Goal: Obtain resource: Obtain resource

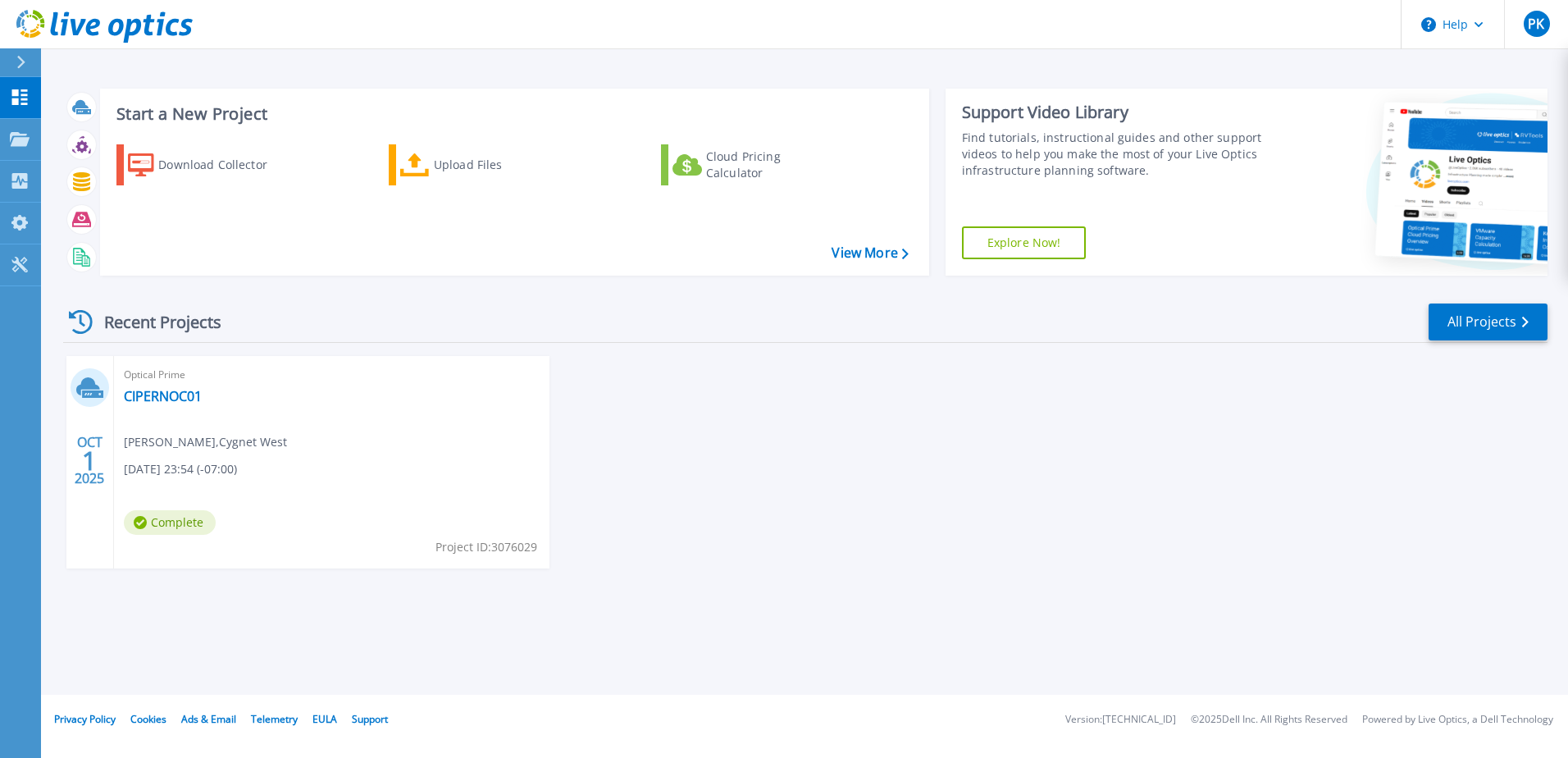
click at [346, 446] on div "Optical Prime CIPERNOC01 Pavan Kumar , Cygnet West 09/30/2025, 23:54 (-07:00) C…" at bounding box center [332, 462] width 435 height 212
click at [160, 396] on link "CIPERNOC01" at bounding box center [162, 396] width 78 height 16
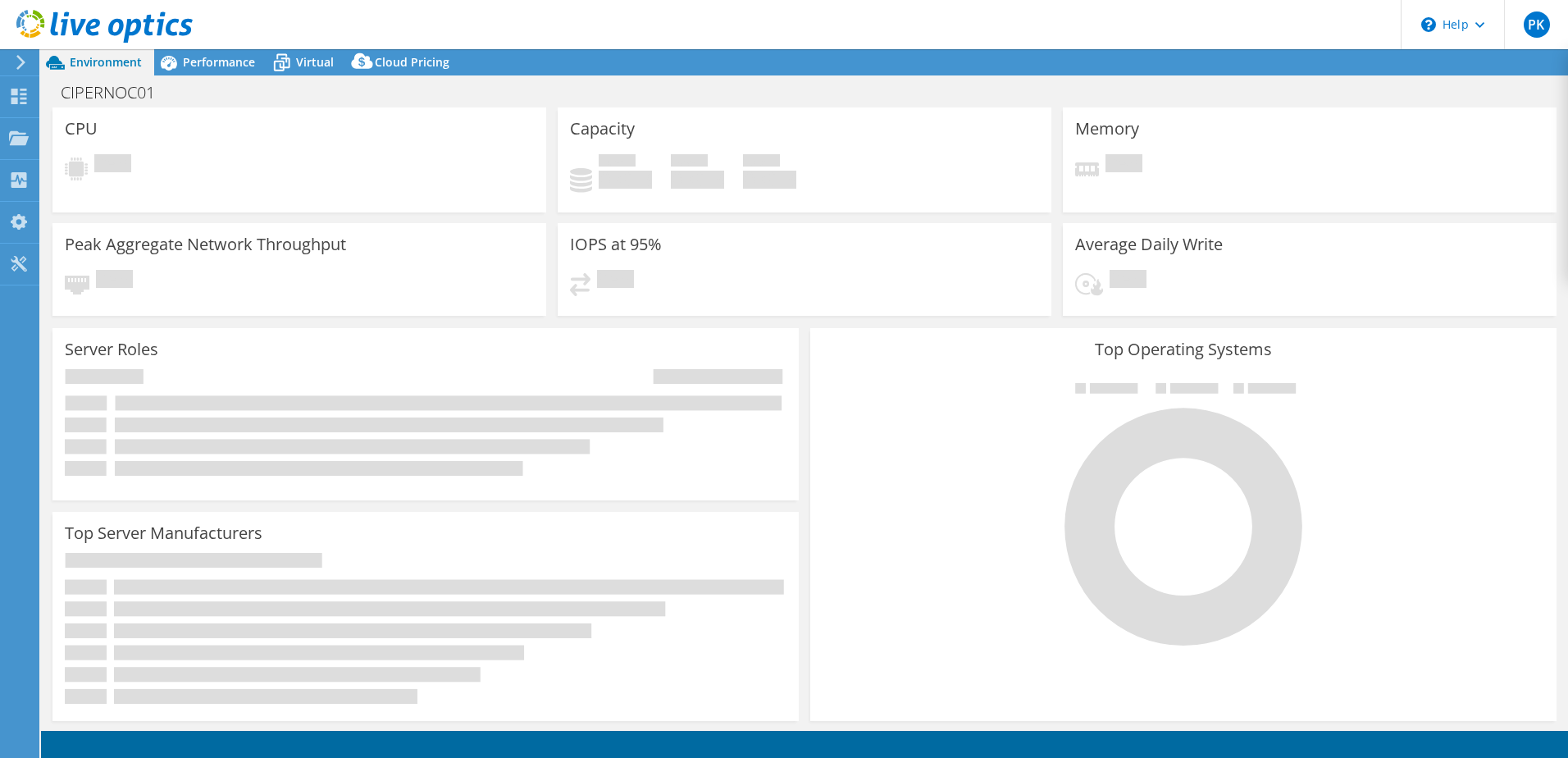
select select "Australia"
select select "AUD"
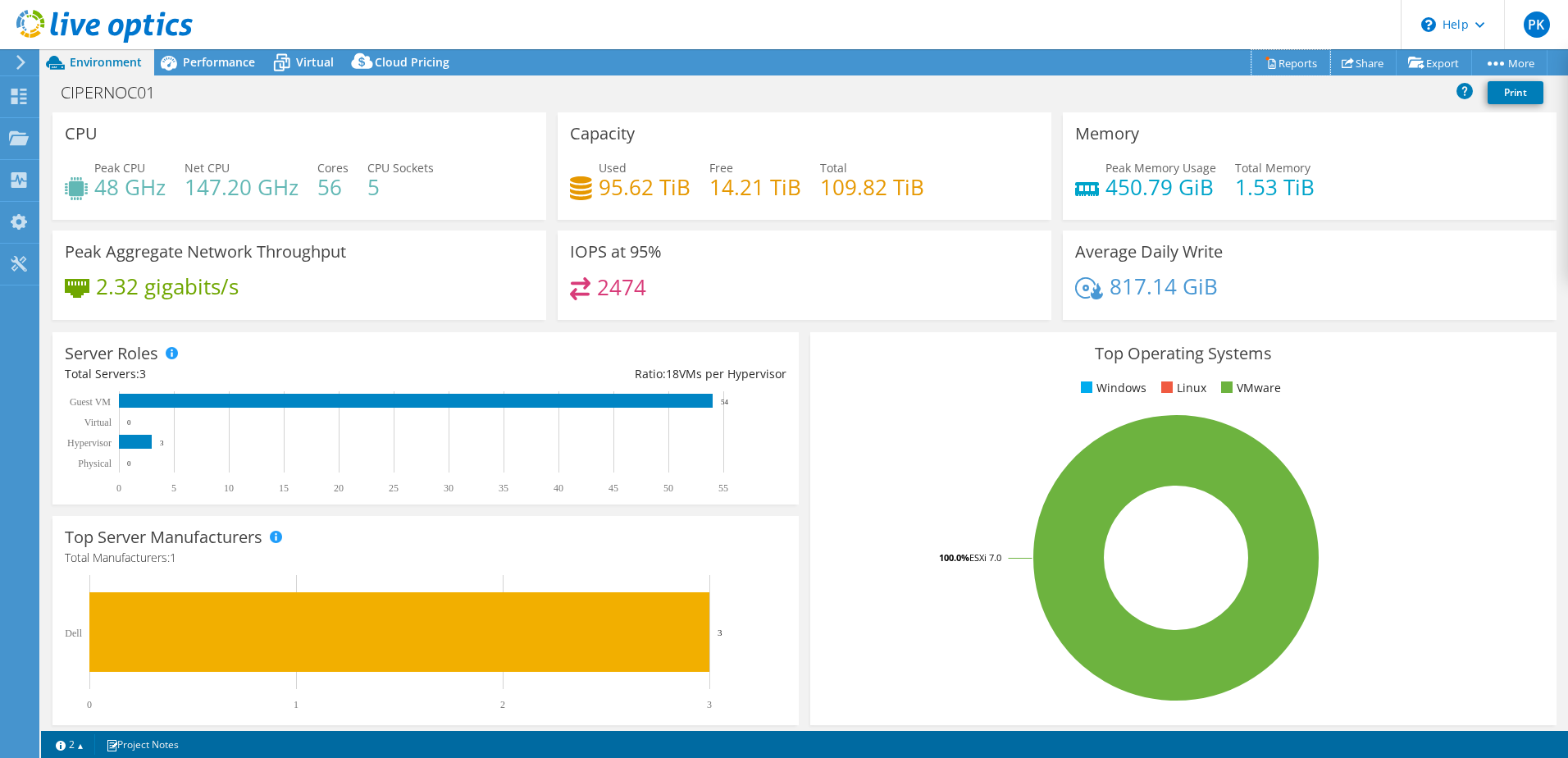
click at [1270, 66] on link "Reports" at bounding box center [1290, 63] width 79 height 26
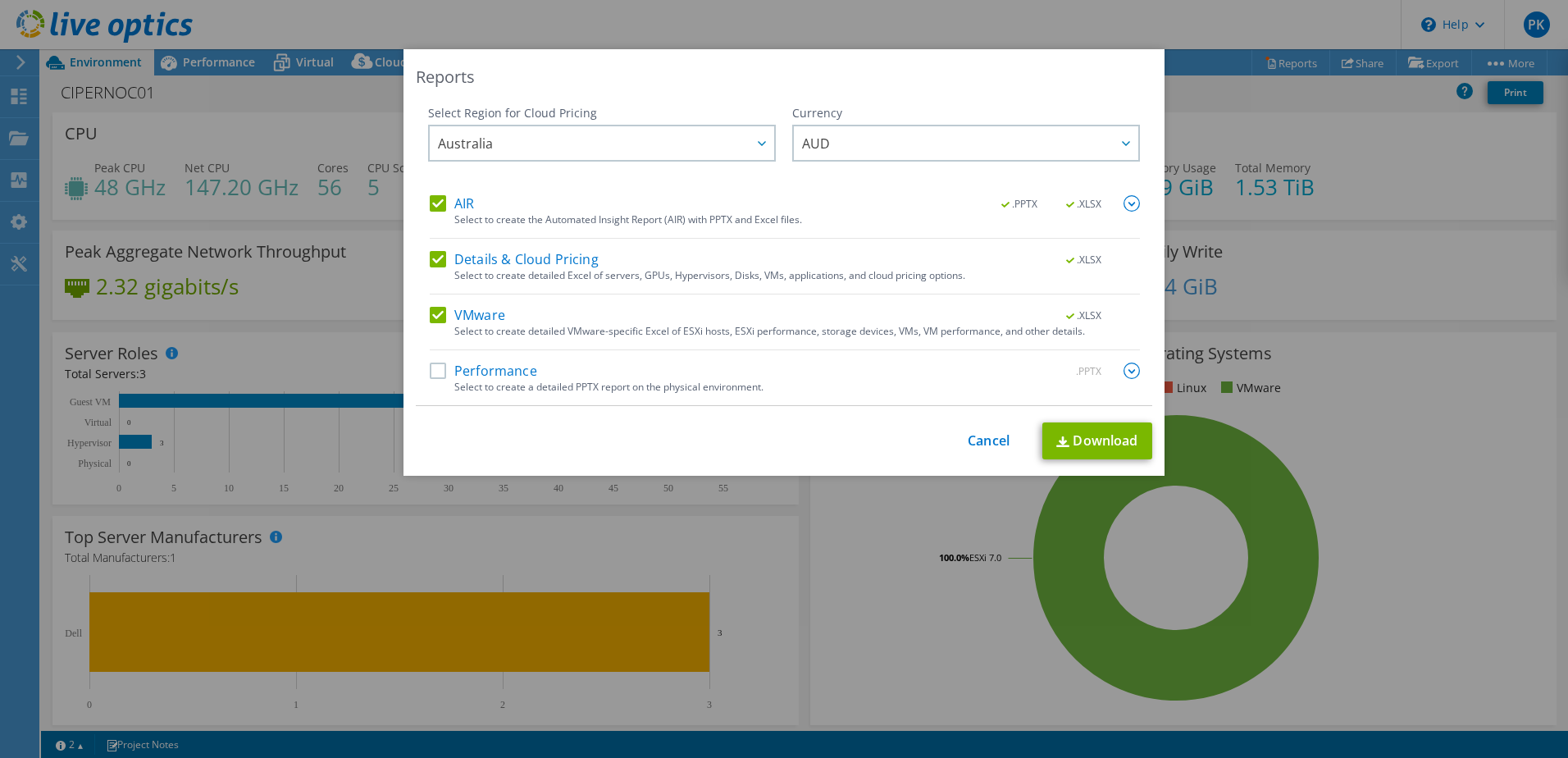
click at [430, 373] on label "Performance" at bounding box center [484, 371] width 108 height 16
click at [0, 0] on input "Performance" at bounding box center [0, 0] width 0 height 0
click at [1125, 200] on img at bounding box center [1132, 203] width 16 height 16
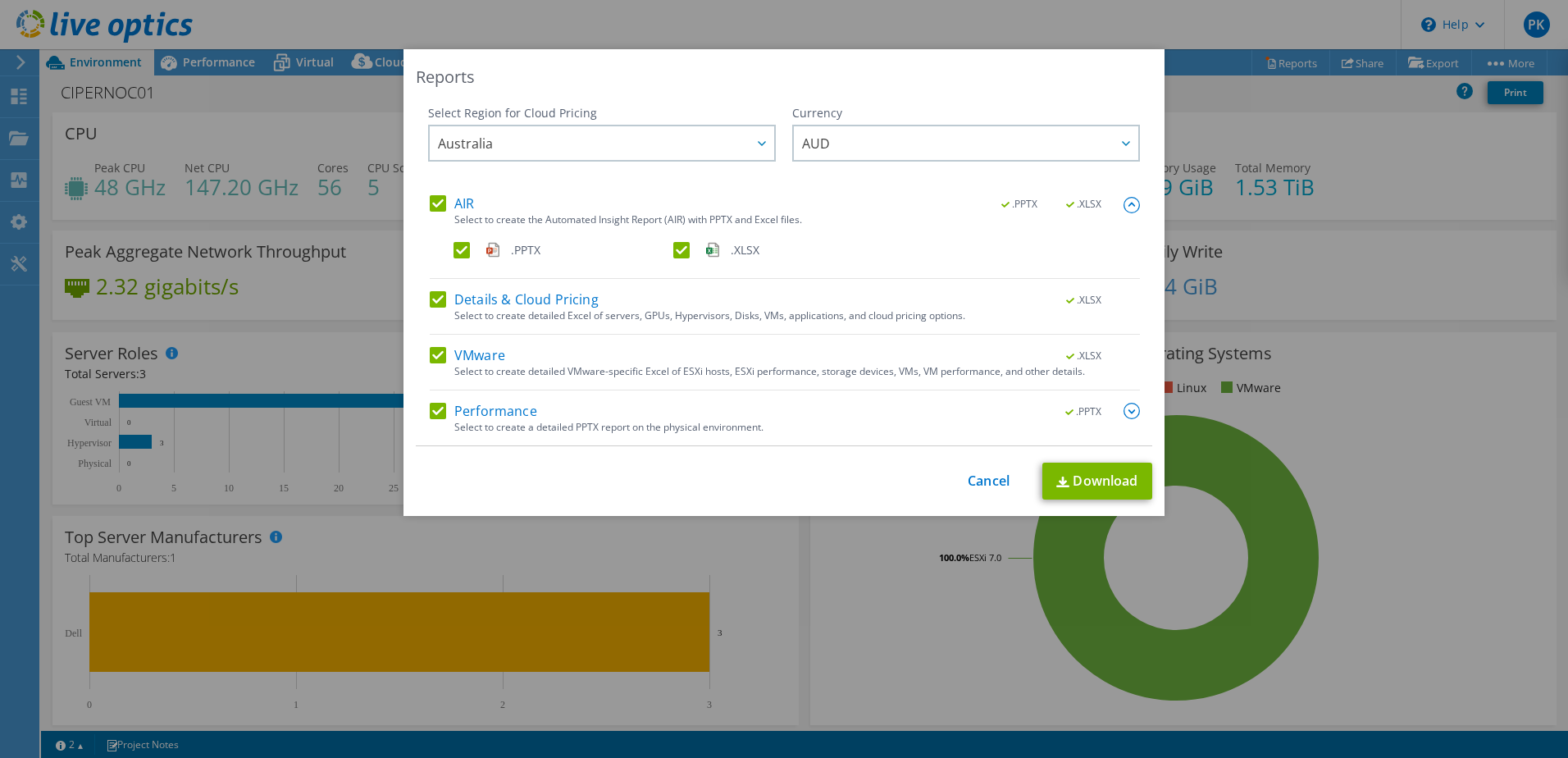
click at [1124, 409] on img at bounding box center [1132, 410] width 16 height 16
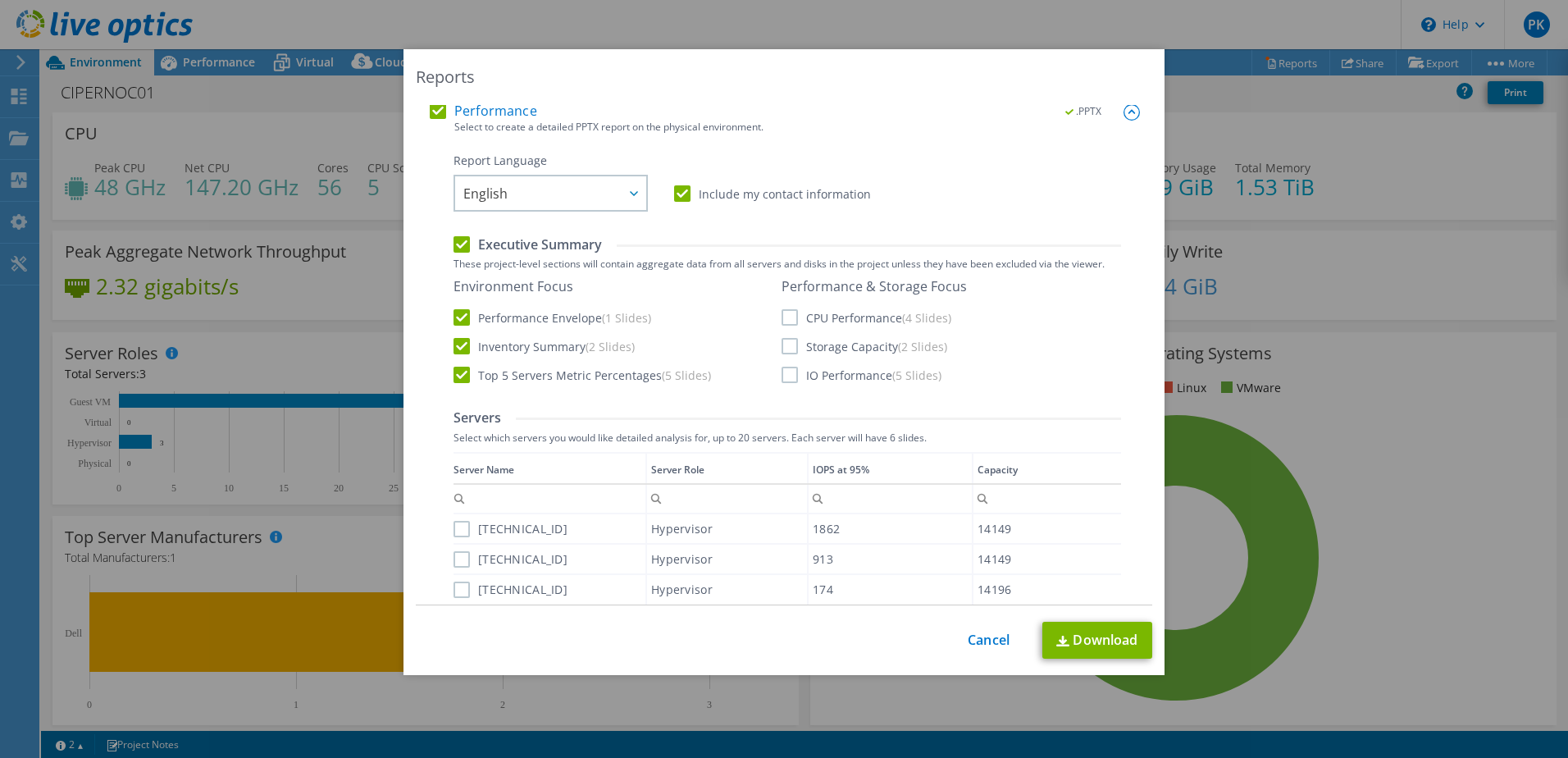
scroll to position [329, 0]
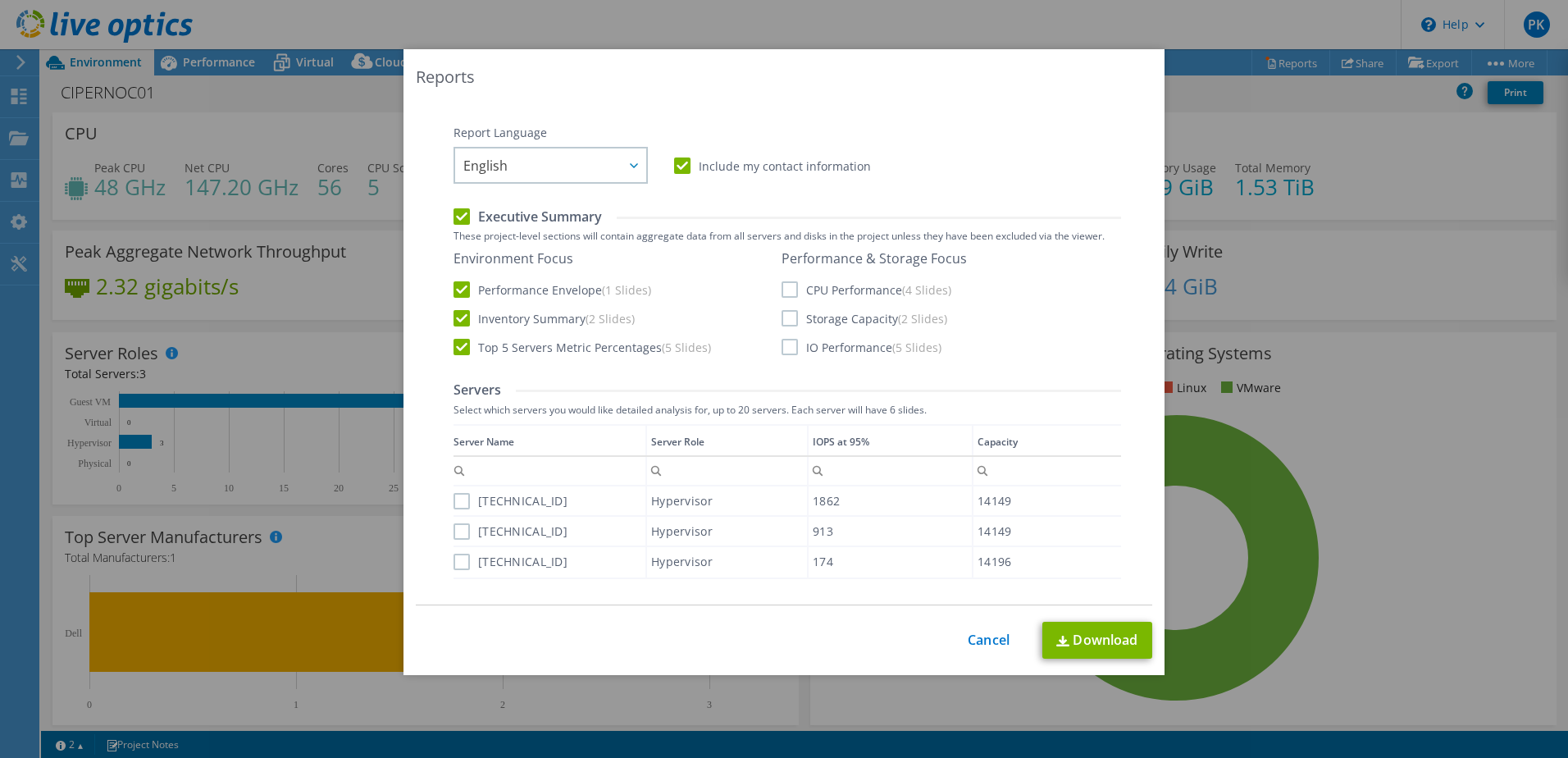
click at [804, 291] on label "CPU Performance (4 Slides)" at bounding box center [866, 290] width 170 height 16
click at [0, 0] on input "CPU Performance (4 Slides)" at bounding box center [0, 0] width 0 height 0
click at [794, 315] on label "Storage Capacity (2 Slides)" at bounding box center [864, 318] width 165 height 16
click at [0, 0] on input "Storage Capacity (2 Slides)" at bounding box center [0, 0] width 0 height 0
click at [793, 351] on label "IO Performance (5 Slides)" at bounding box center [861, 347] width 160 height 16
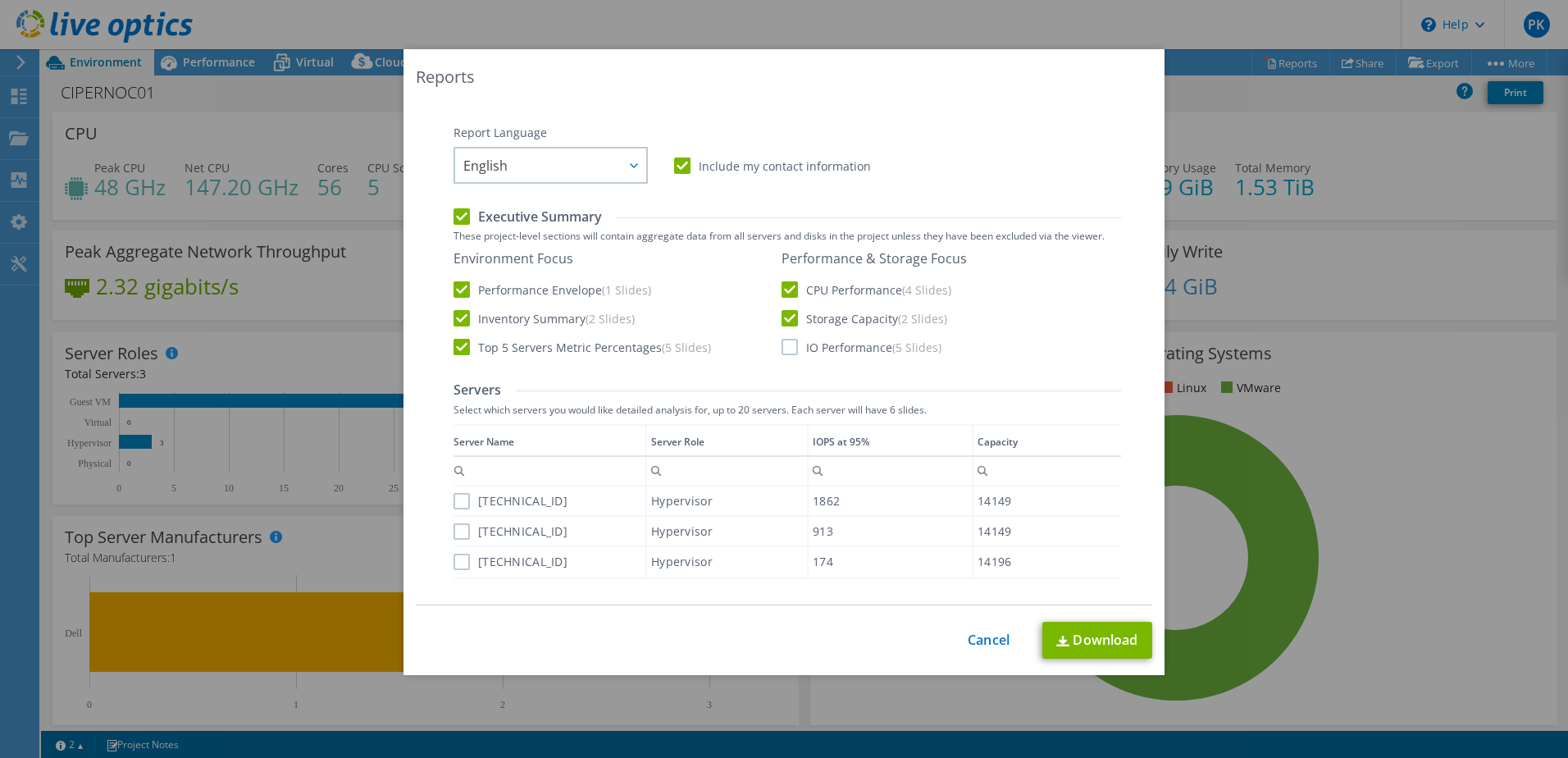
click at [0, 0] on input "IO Performance (5 Slides)" at bounding box center [0, 0] width 0 height 0
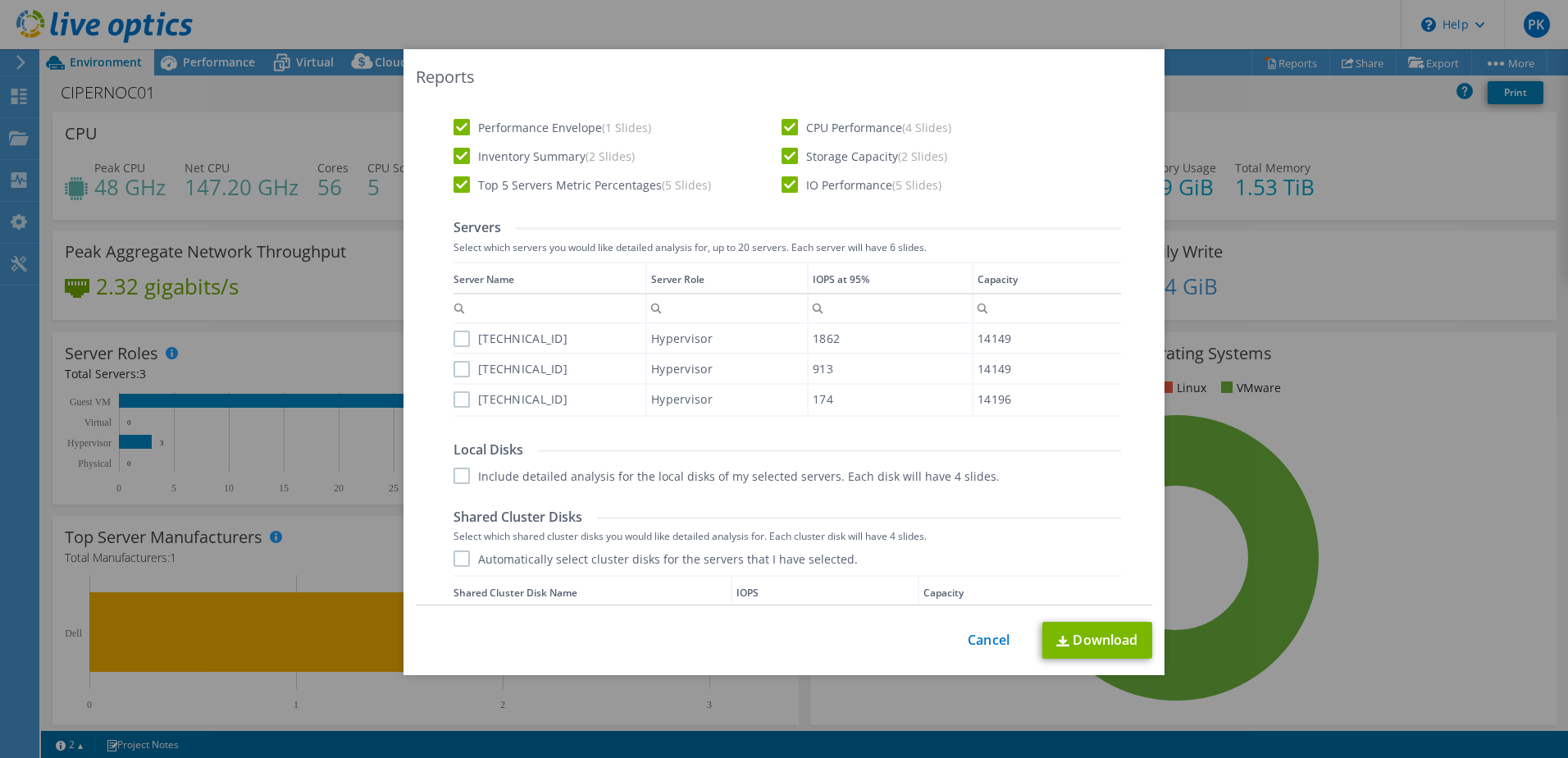
scroll to position [492, 0]
click at [480, 332] on label "[TECHNICAL_ID]" at bounding box center [511, 337] width 114 height 16
click at [0, 0] on input "[TECHNICAL_ID]" at bounding box center [0, 0] width 0 height 0
click at [461, 366] on label "[TECHNICAL_ID]" at bounding box center [511, 368] width 114 height 16
click at [0, 0] on input "[TECHNICAL_ID]" at bounding box center [0, 0] width 0 height 0
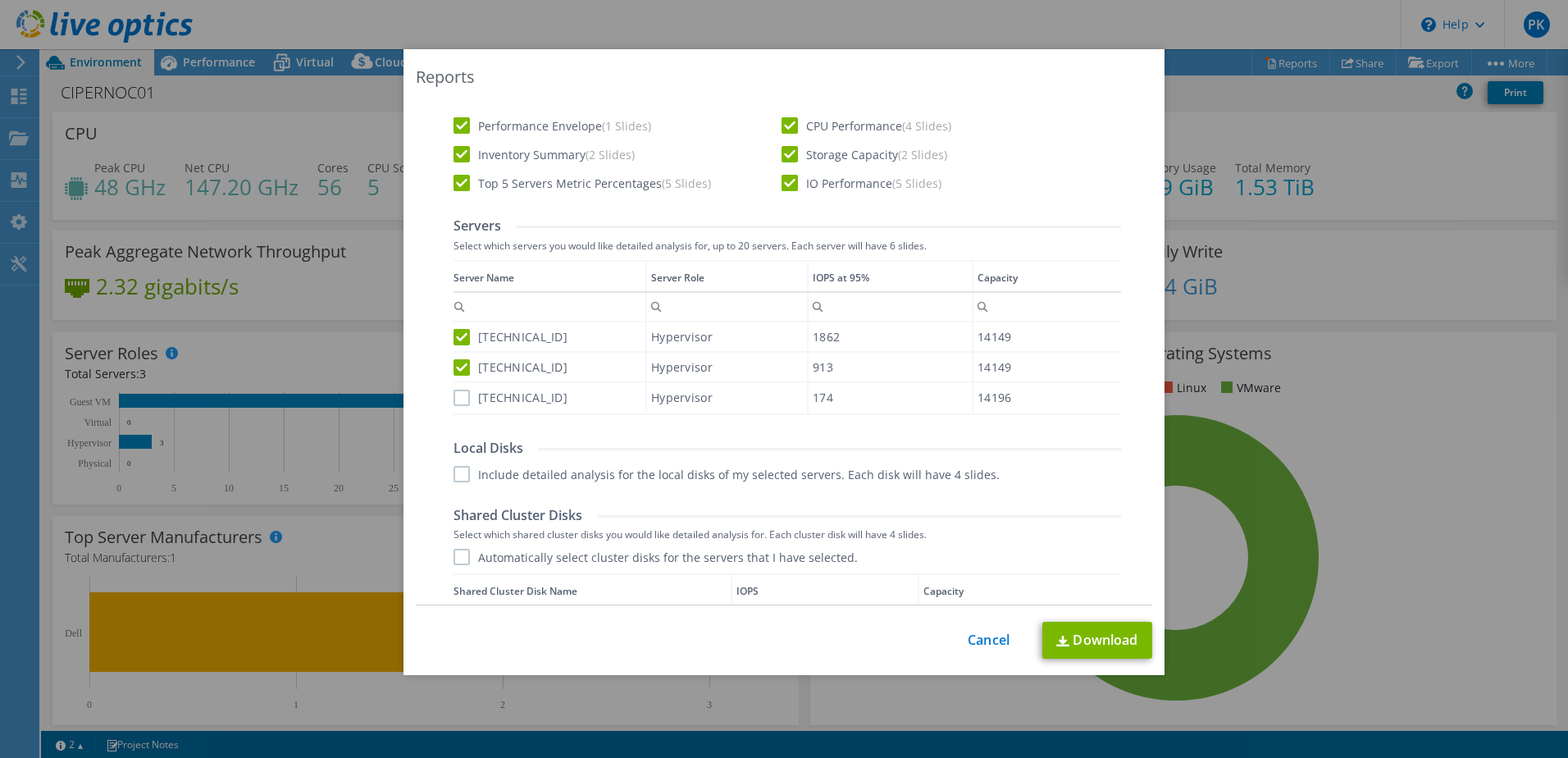
click at [454, 397] on label "[TECHNICAL_ID]" at bounding box center [511, 397] width 114 height 16
click at [0, 0] on input "[TECHNICAL_ID]" at bounding box center [0, 0] width 0 height 0
click at [457, 477] on label "Include detailed analysis for the local disks of my selected servers. Each disk…" at bounding box center [727, 474] width 547 height 16
click at [0, 0] on input "Include detailed analysis for the local disks of my selected servers. Each disk…" at bounding box center [0, 0] width 0 height 0
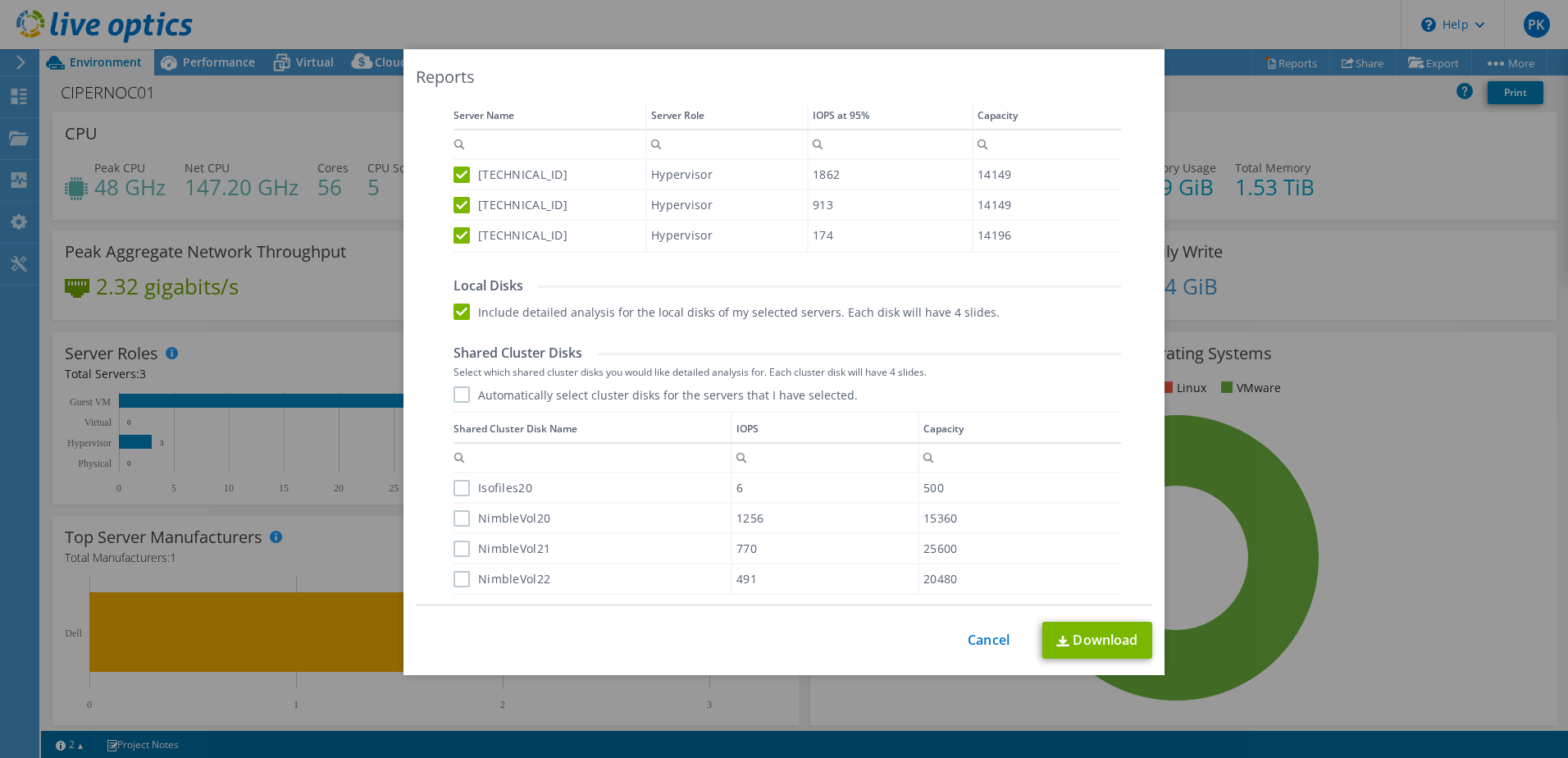
scroll to position [656, 0]
click at [458, 393] on label "Automatically select cluster disks for the servers that I have selected." at bounding box center [656, 392] width 404 height 16
click at [0, 0] on input "Automatically select cluster disks for the servers that I have selected." at bounding box center [0, 0] width 0 height 0
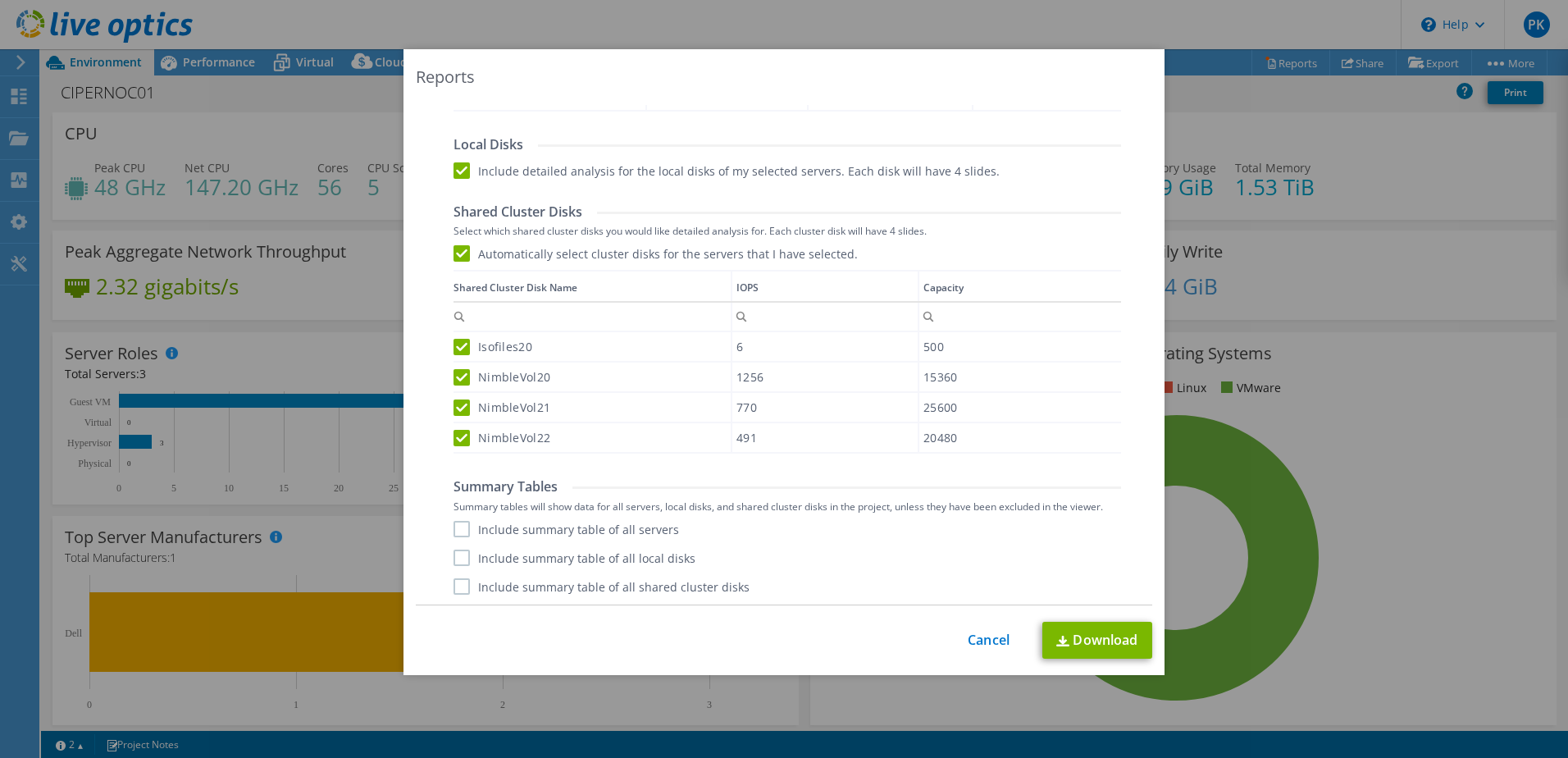
scroll to position [799, 0]
click at [444, 527] on div "Performance .PPTX Select to create a detailed PPTX report on the physical envir…" at bounding box center [784, 105] width 710 height 1000
click at [455, 524] on label "Include summary table of all servers" at bounding box center [566, 527] width 226 height 16
click at [0, 0] on input "Include summary table of all servers" at bounding box center [0, 0] width 0 height 0
click at [459, 557] on label "Include summary table of all local disks" at bounding box center [574, 555] width 242 height 16
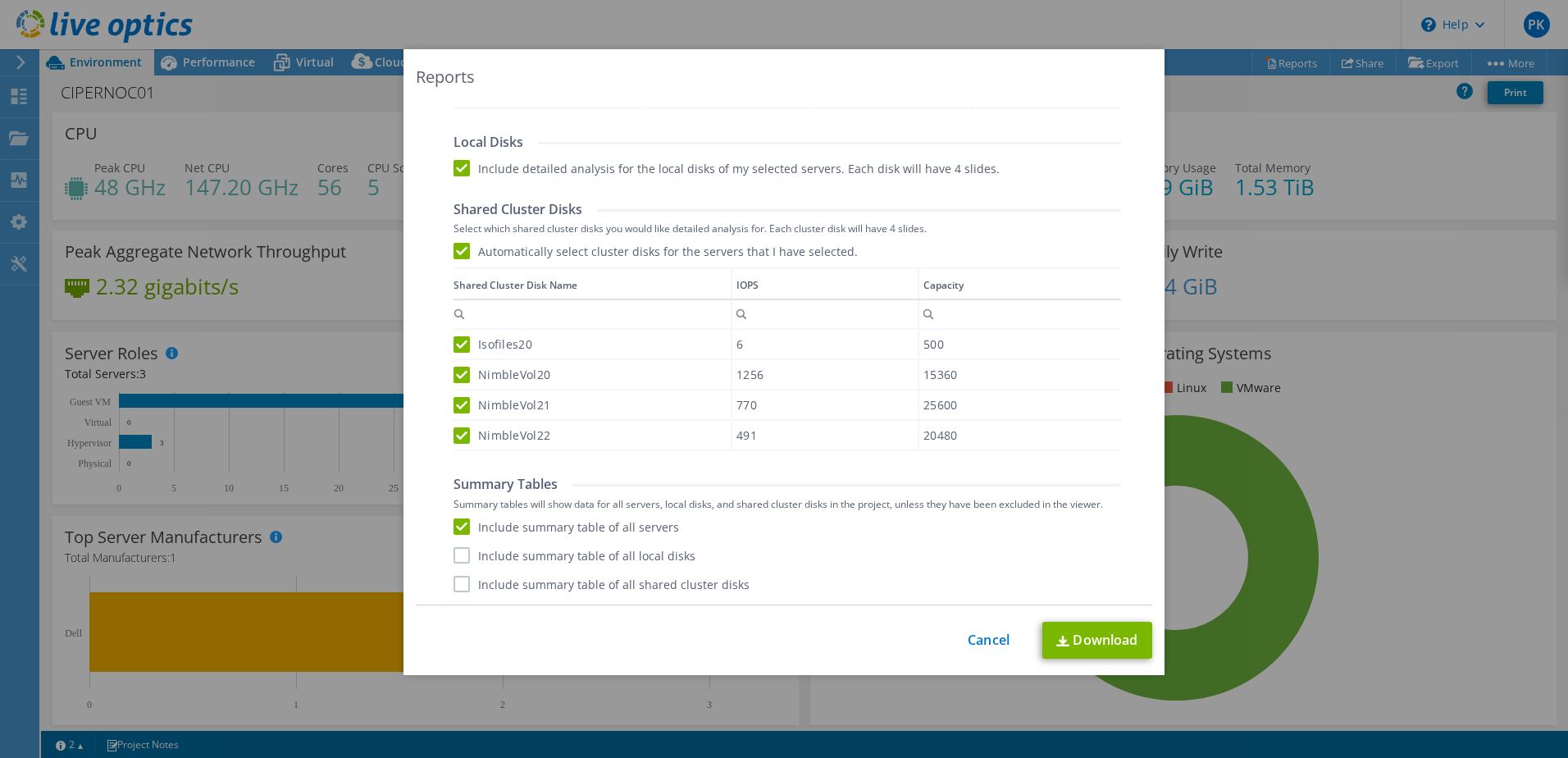
click at [0, 0] on input "Include summary table of all local disks" at bounding box center [0, 0] width 0 height 0
click at [456, 580] on label "Include summary table of all shared cluster disks" at bounding box center [601, 584] width 296 height 16
click at [0, 0] on input "Include summary table of all shared cluster disks" at bounding box center [0, 0] width 0 height 0
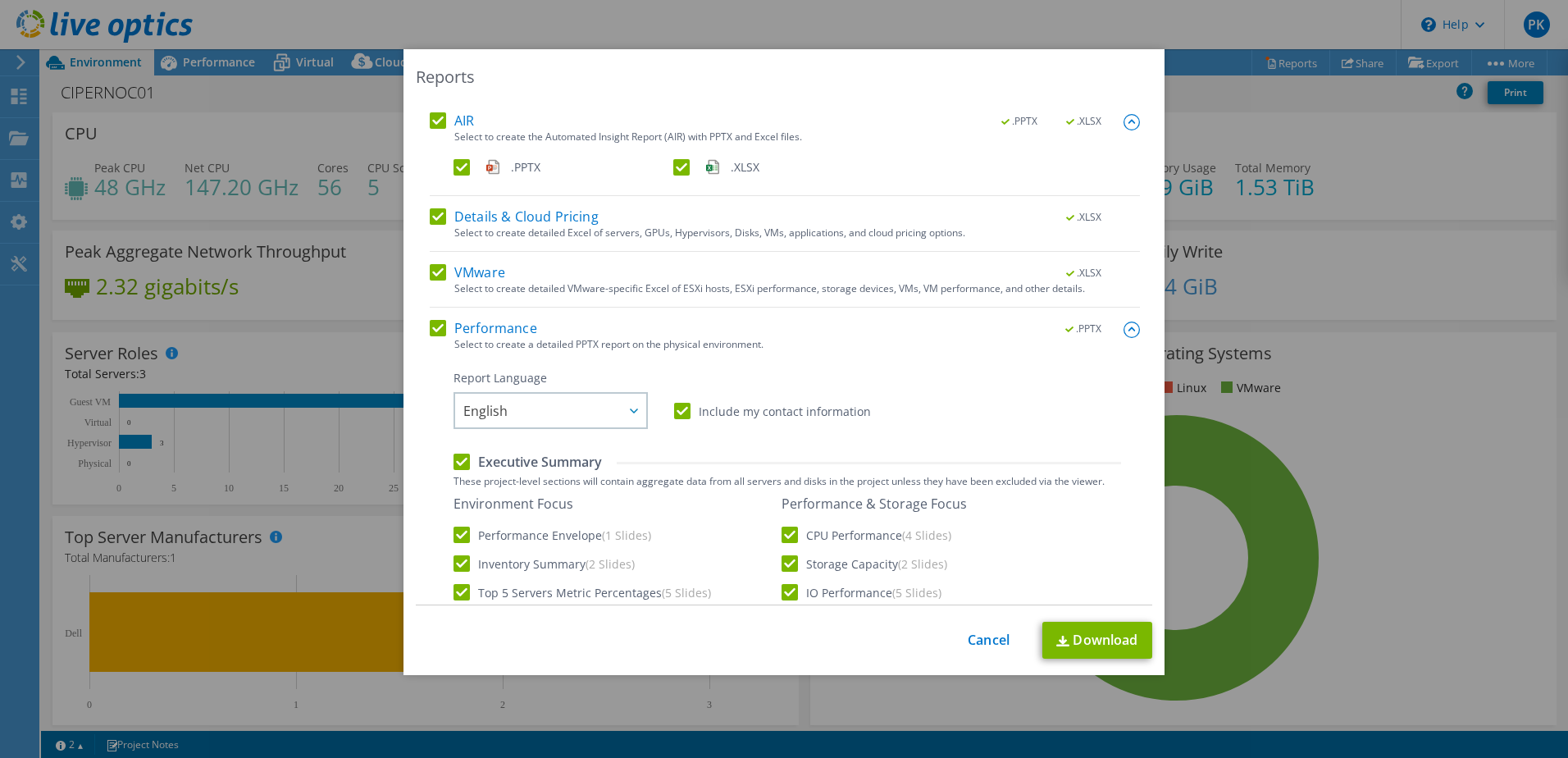
scroll to position [0, 0]
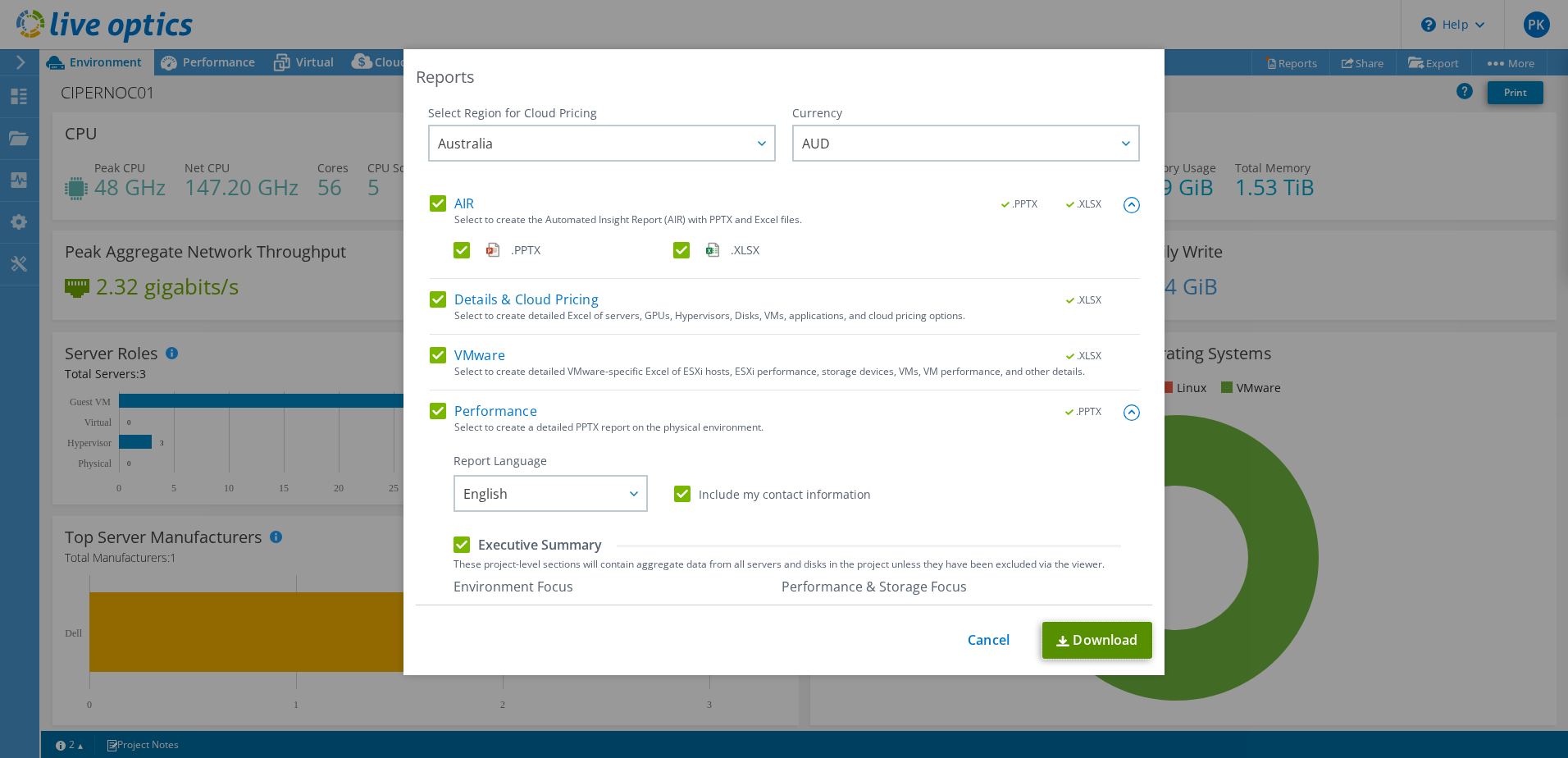
click at [1059, 644] on img at bounding box center [1062, 640] width 13 height 11
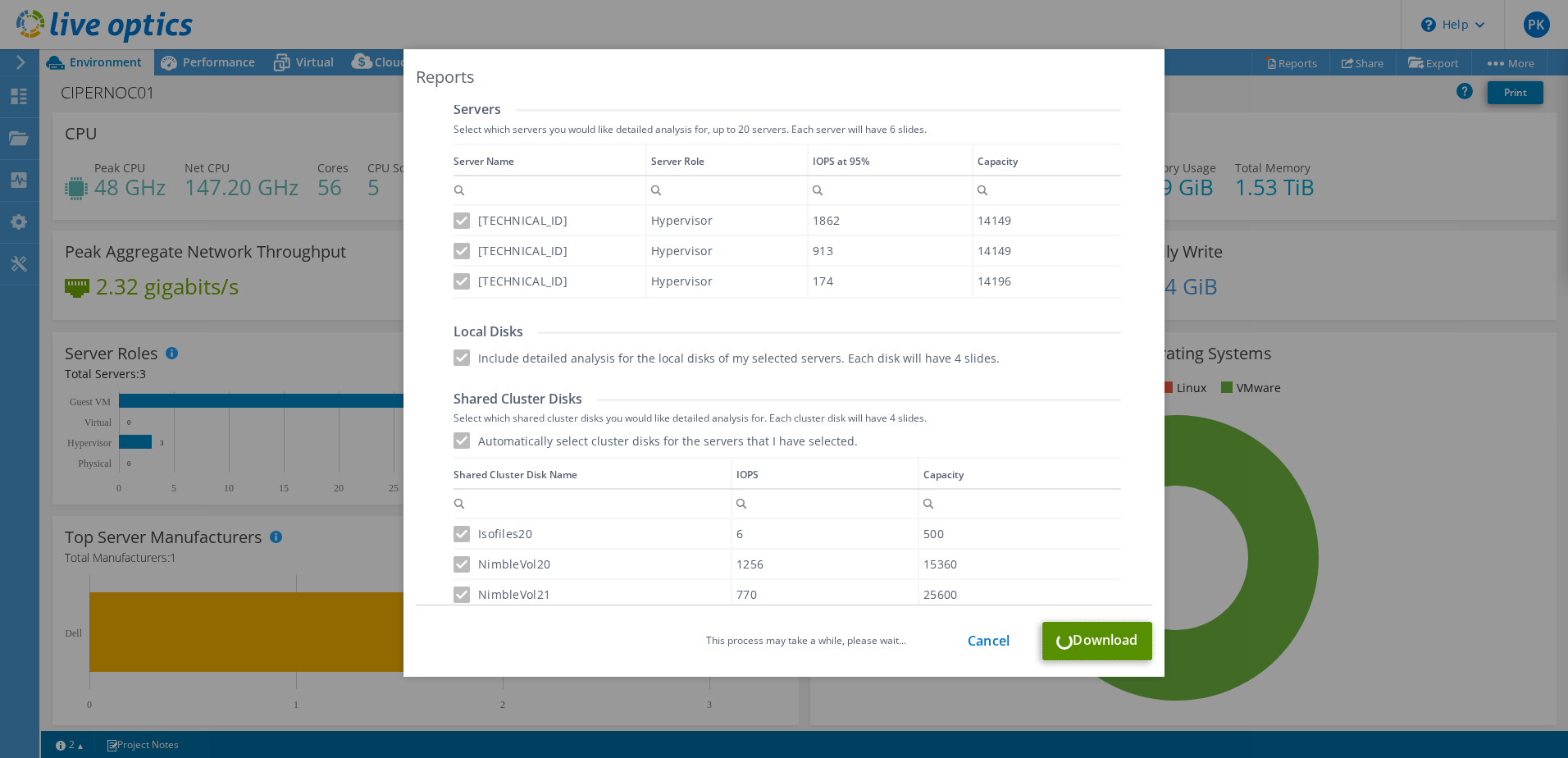
scroll to position [799, 0]
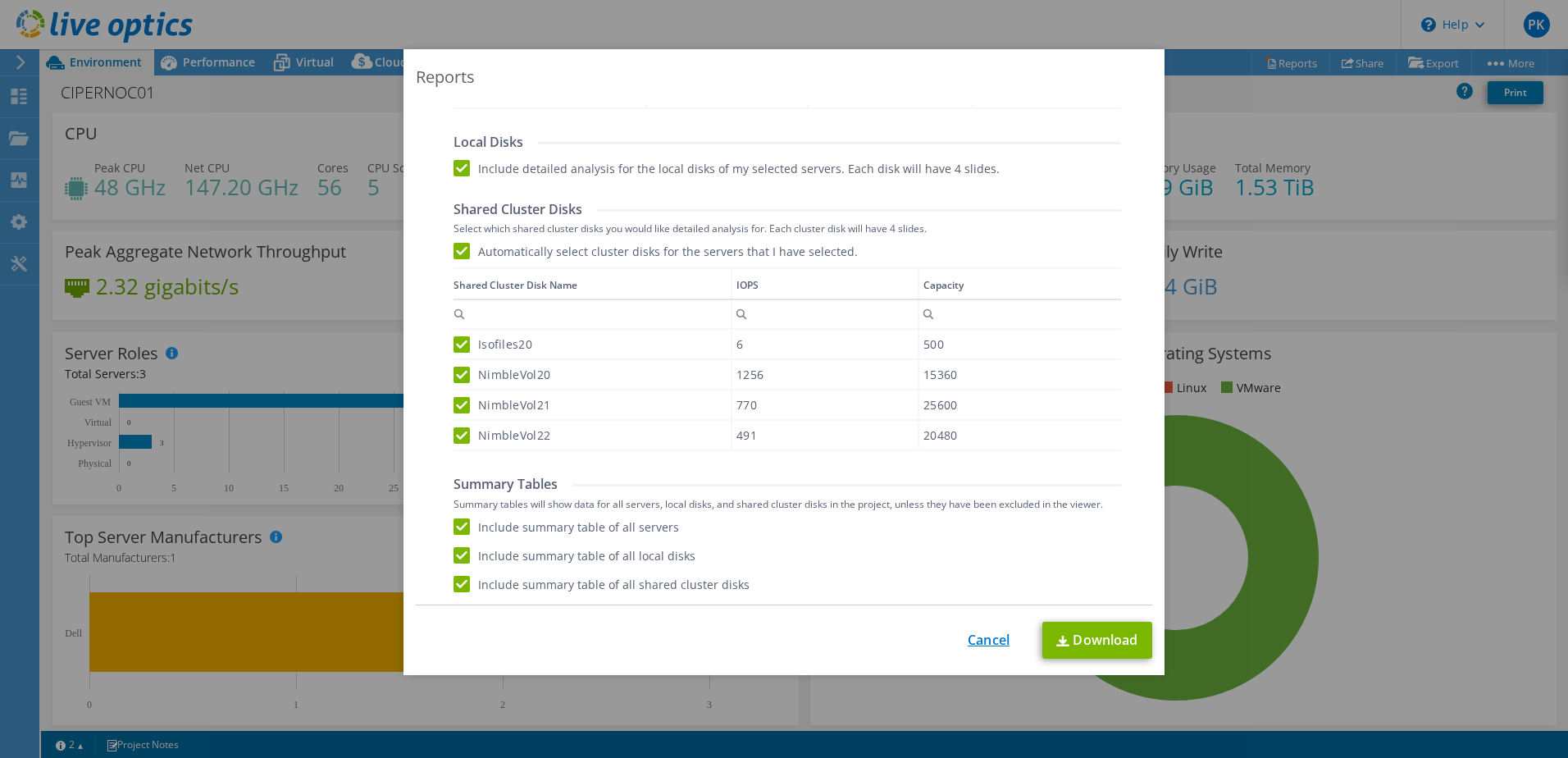
click at [984, 639] on link "Cancel" at bounding box center [989, 640] width 42 height 16
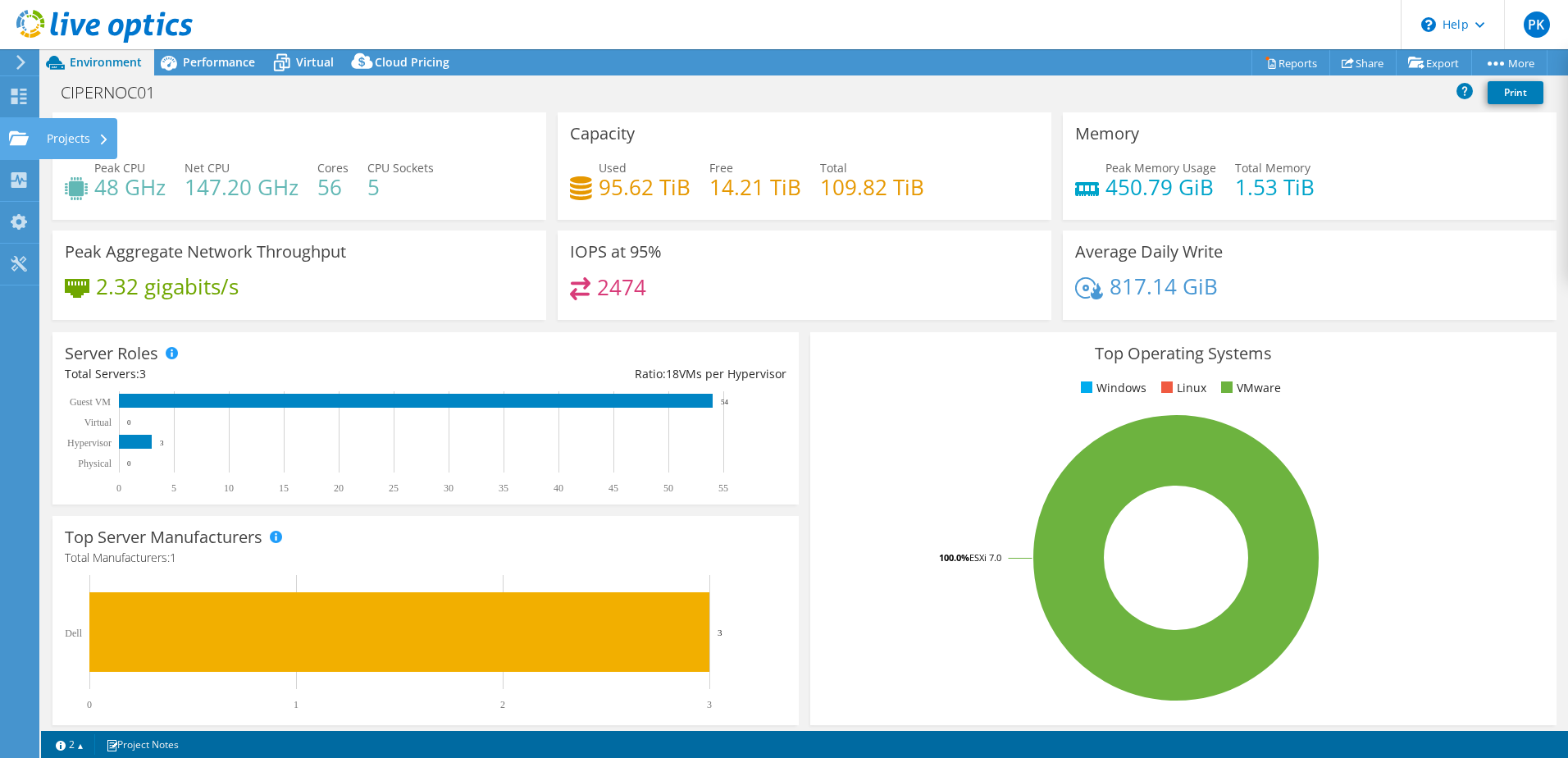
click at [72, 137] on div "Projects" at bounding box center [78, 138] width 79 height 41
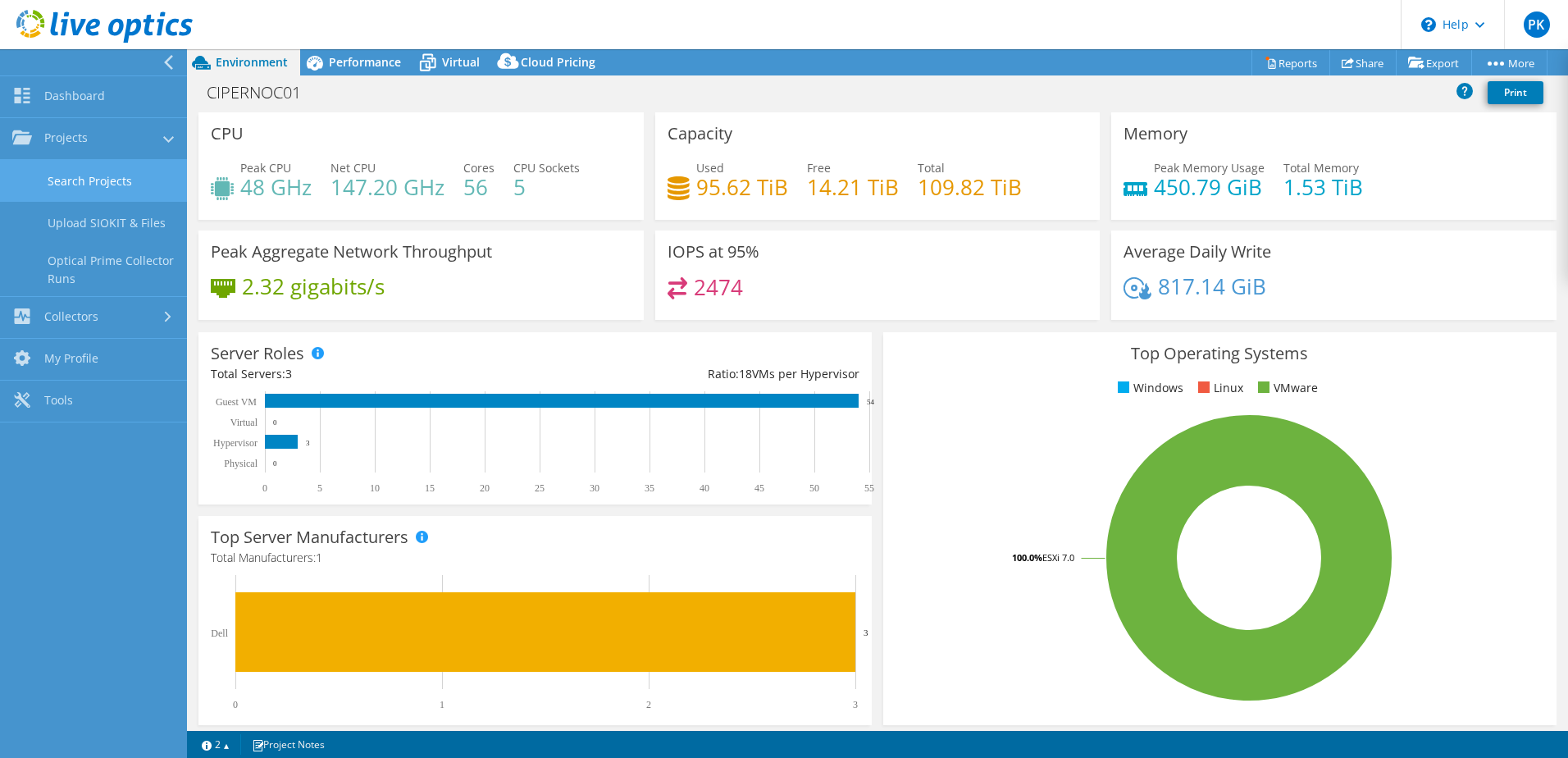
click at [68, 175] on link "Search Projects" at bounding box center [94, 181] width 187 height 42
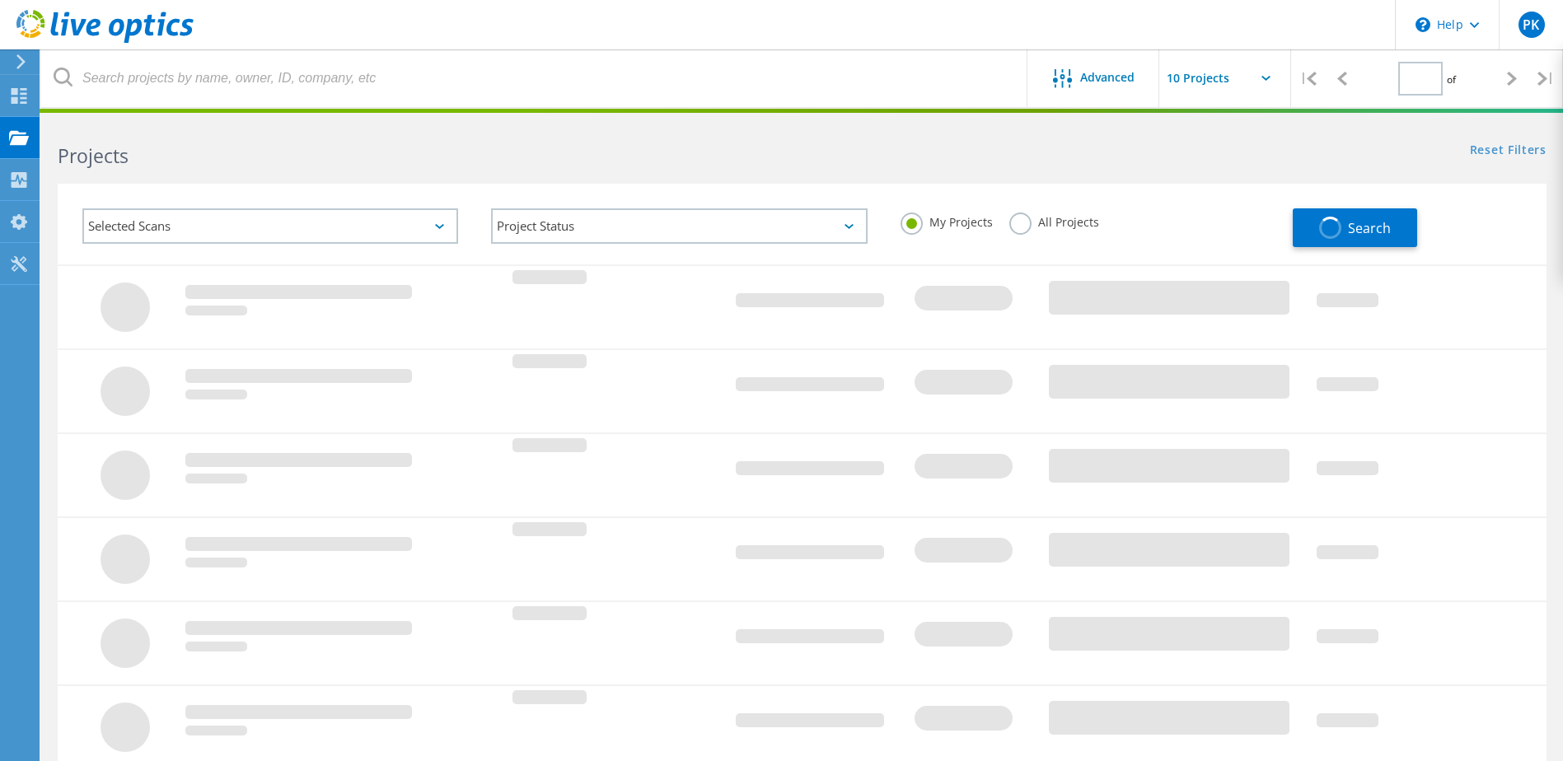
type input "1"
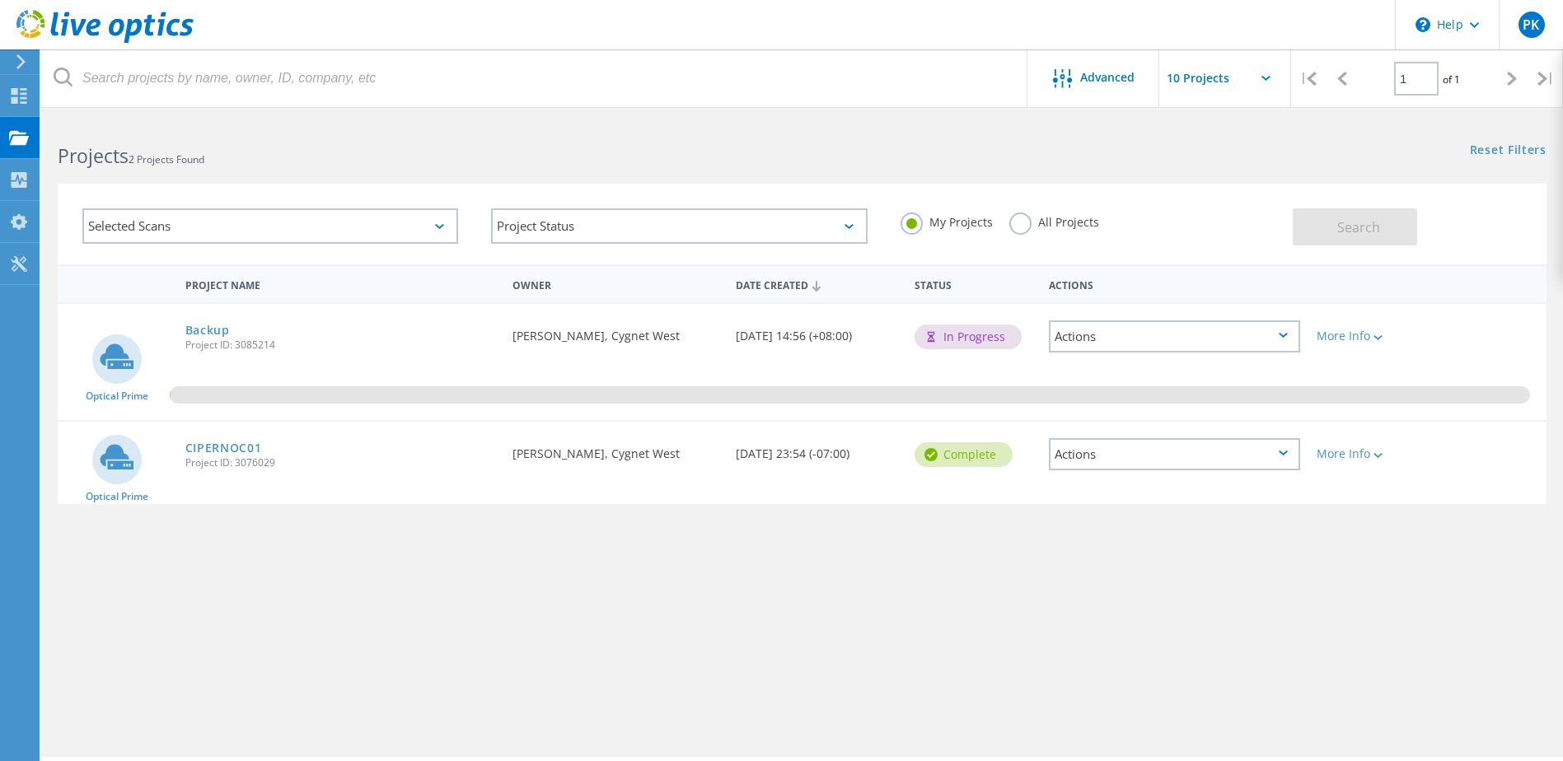
click at [205, 320] on div "Backup Project ID: 3085214" at bounding box center [341, 335] width 328 height 63
click at [212, 327] on link "Backup" at bounding box center [207, 331] width 44 height 12
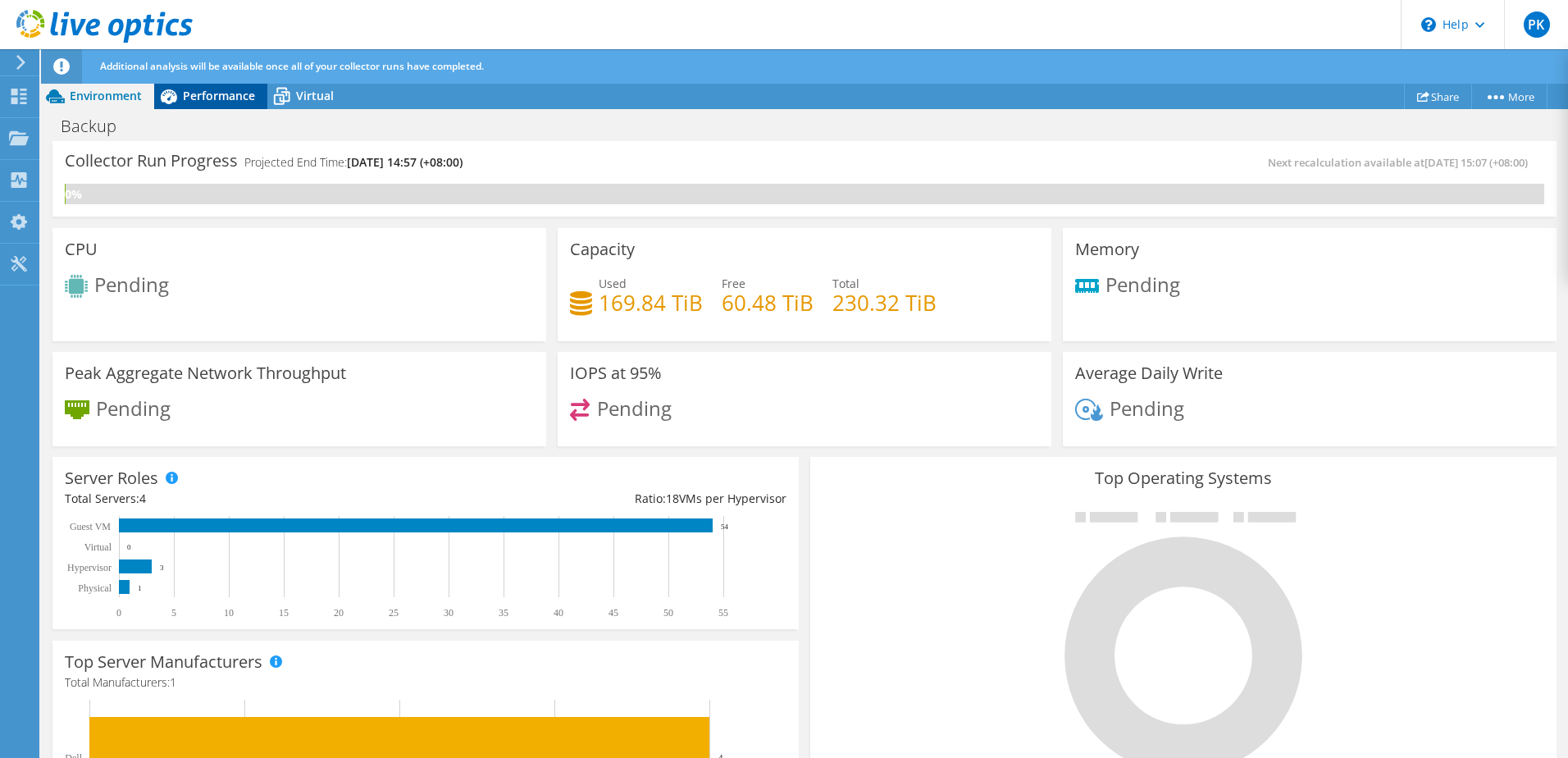
click at [202, 103] on span "Performance" at bounding box center [219, 96] width 72 height 16
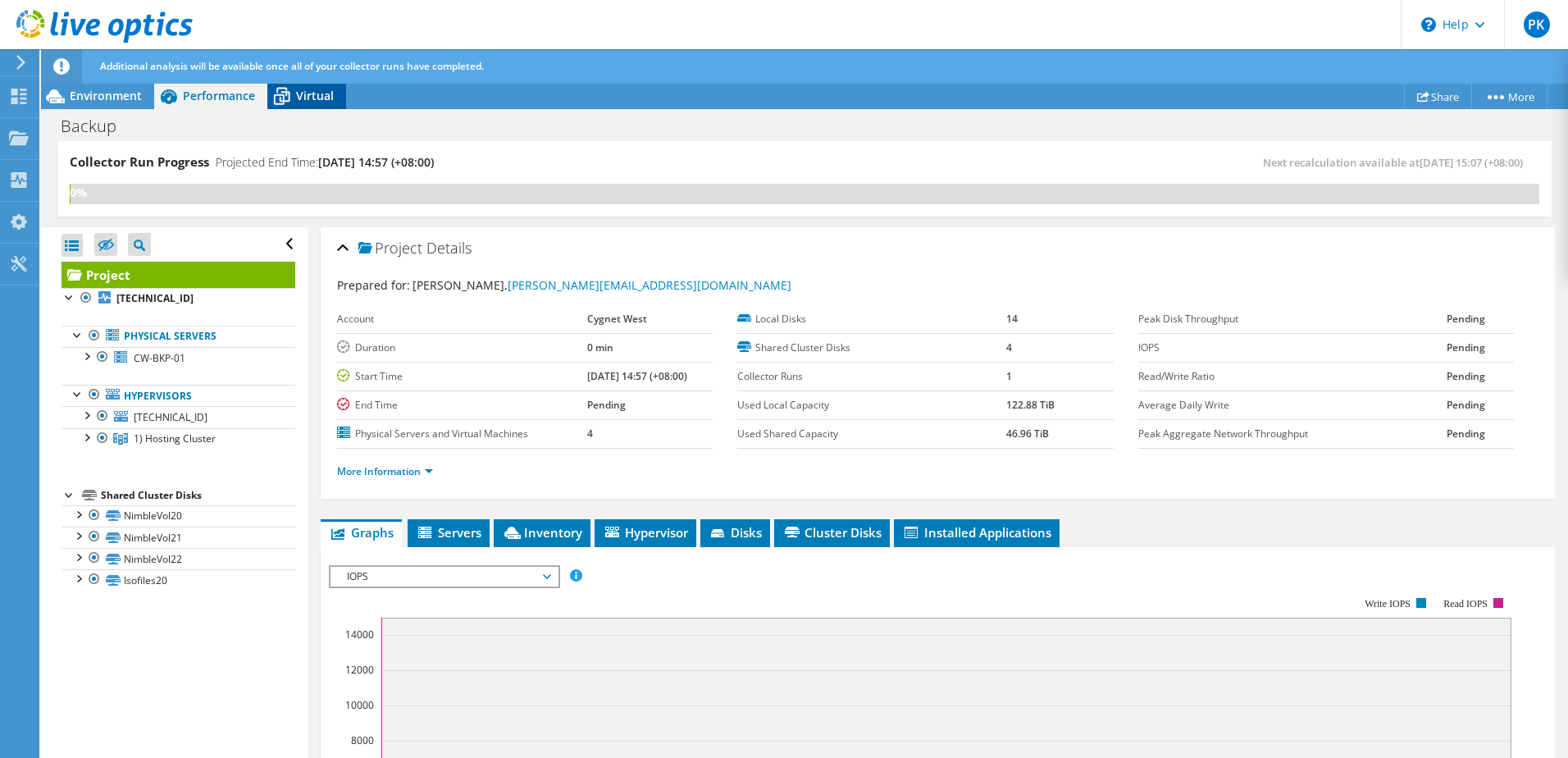
click at [301, 86] on div "Virtual" at bounding box center [307, 96] width 79 height 26
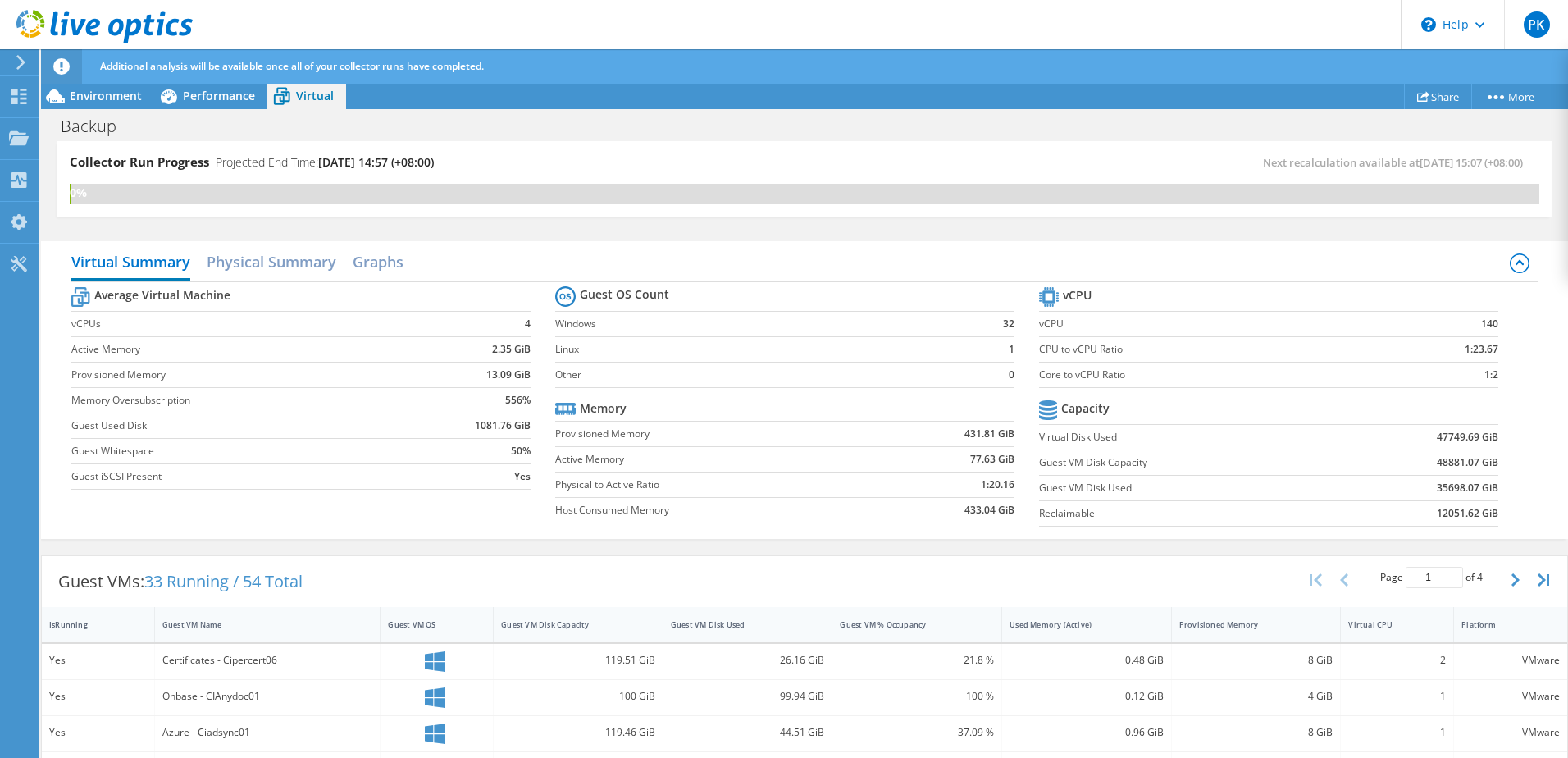
scroll to position [329, 0]
click at [389, 580] on div "Guest VMs: 33 Running / 54 Total Page 1 of 4 5 rows 10 rows 20 rows 25 rows 50 …" at bounding box center [804, 582] width 1525 height 51
click at [101, 91] on span "Environment" at bounding box center [106, 96] width 72 height 16
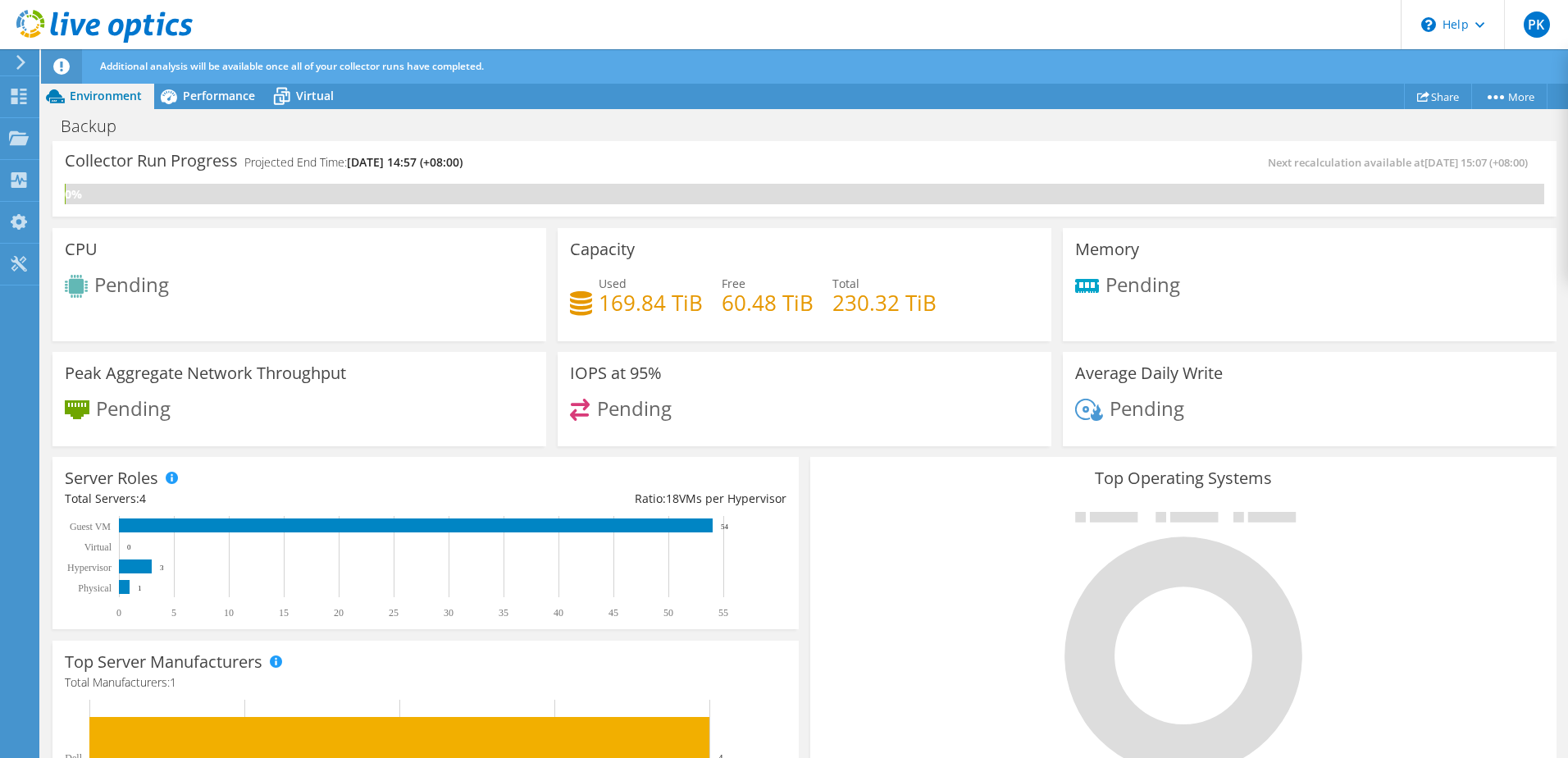
scroll to position [315, 0]
click at [199, 86] on div "Performance" at bounding box center [211, 96] width 113 height 26
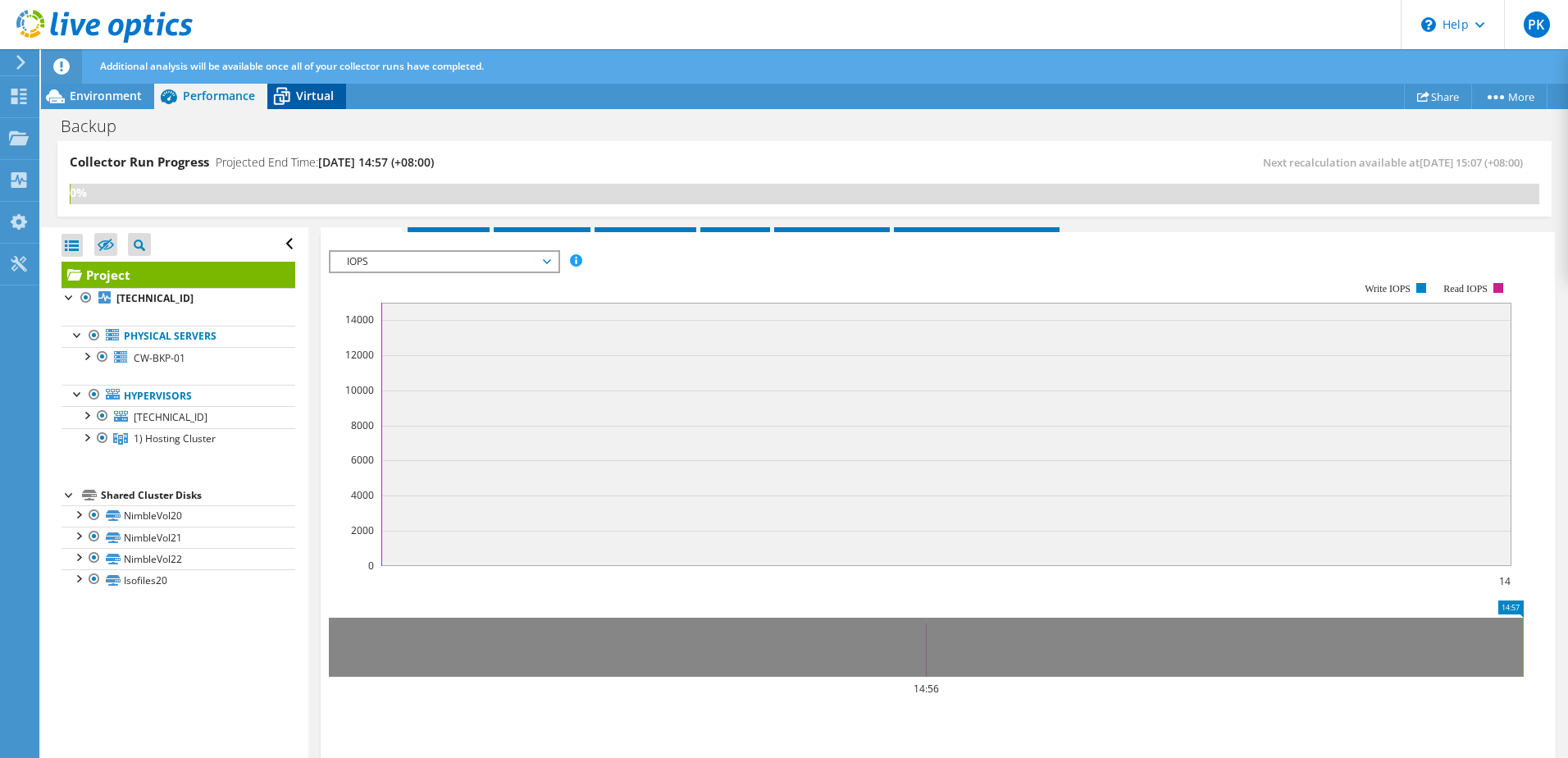
click at [303, 95] on span "Virtual" at bounding box center [315, 96] width 38 height 16
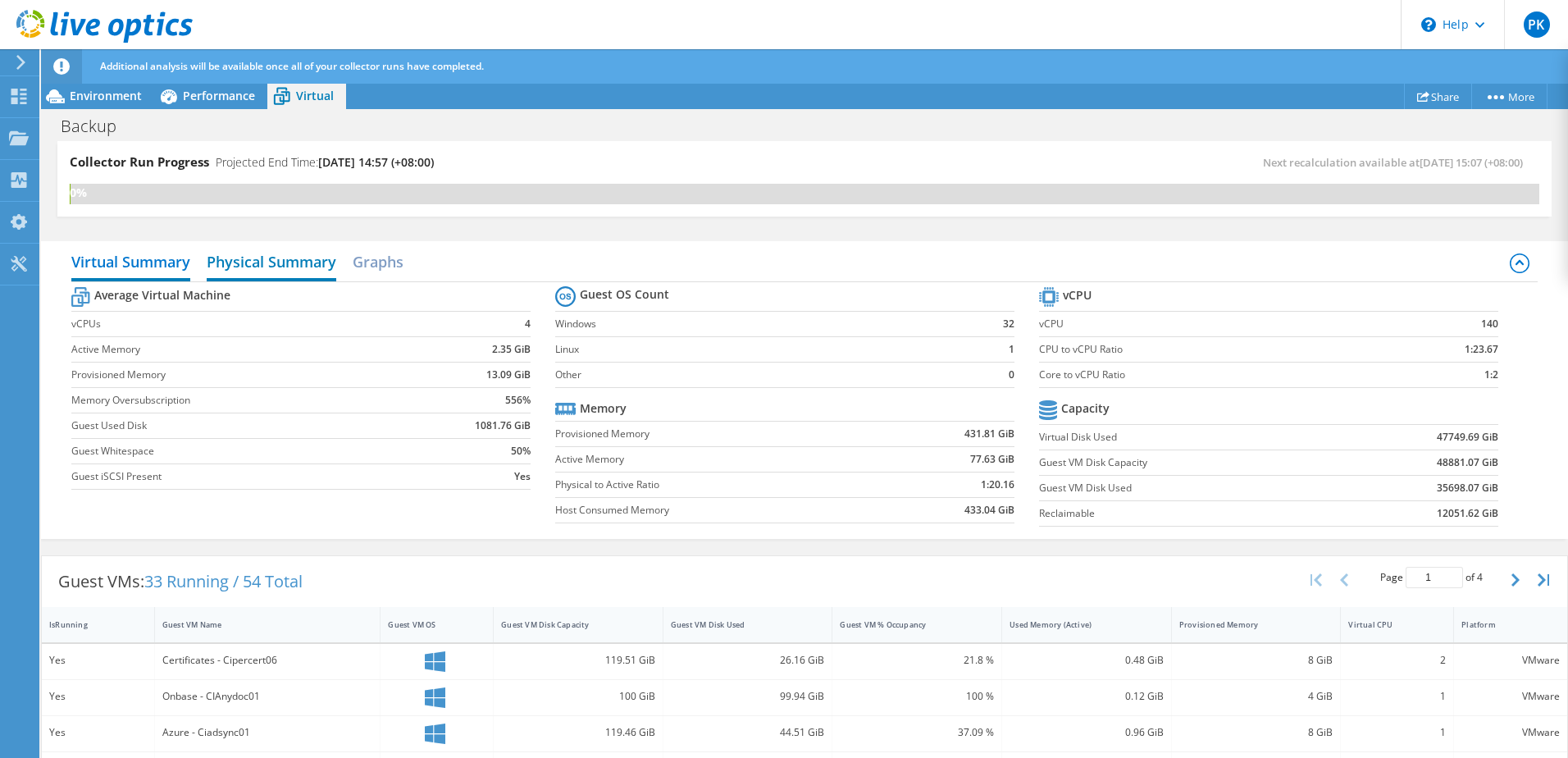
click at [282, 268] on h2 "Physical Summary" at bounding box center [272, 263] width 129 height 36
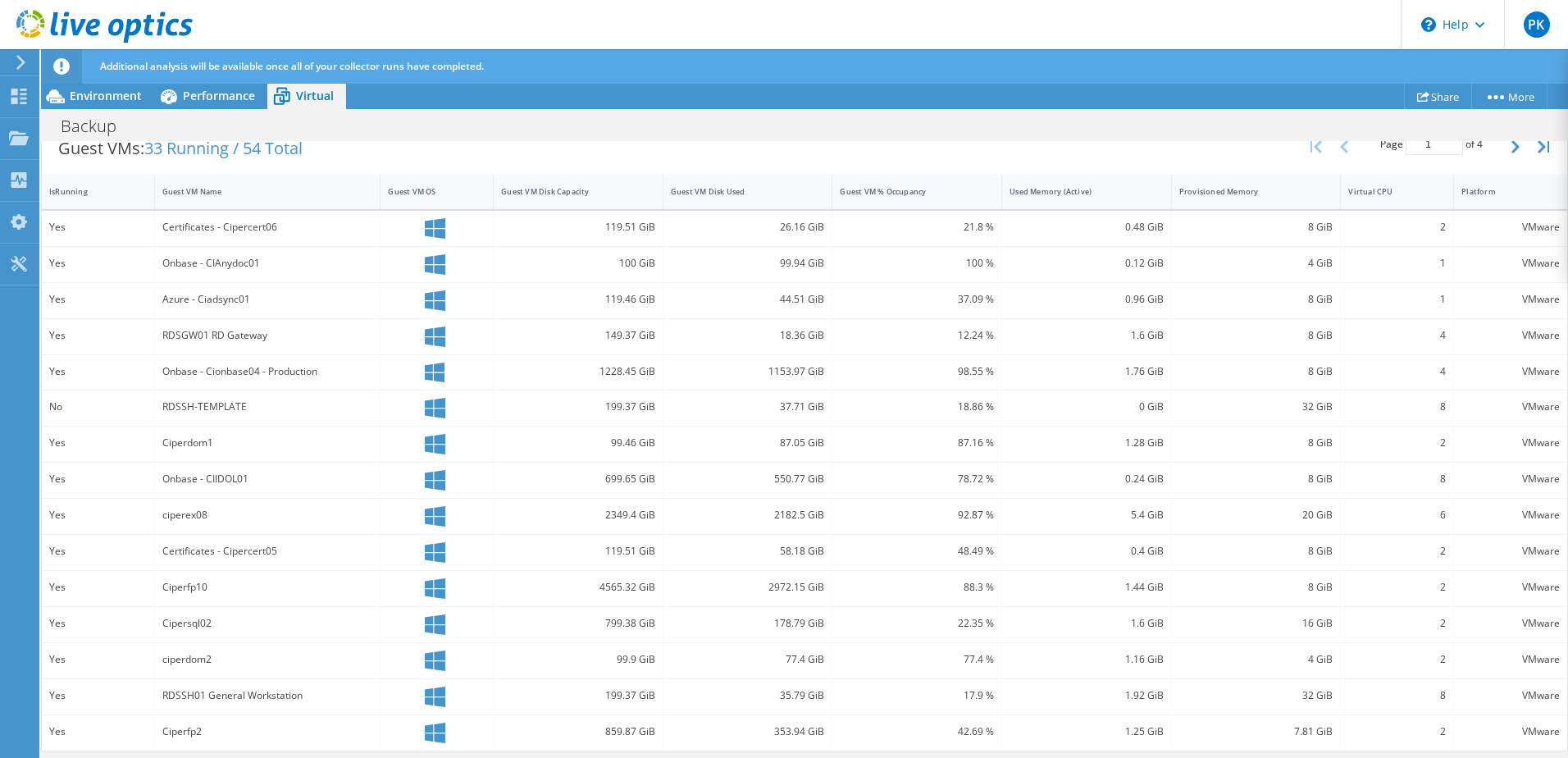
scroll to position [0, 0]
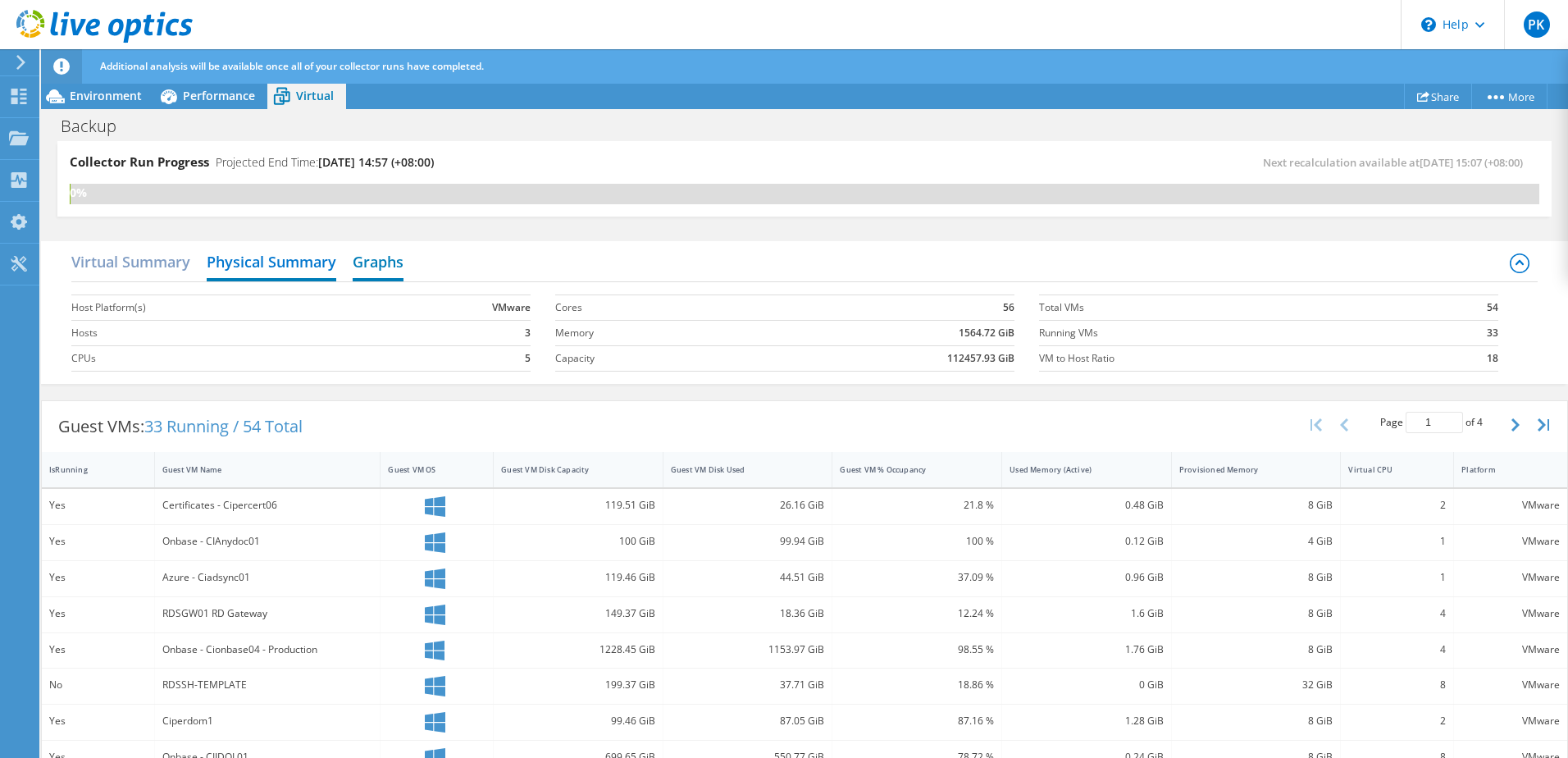
click at [393, 249] on h2 "Graphs" at bounding box center [377, 263] width 51 height 36
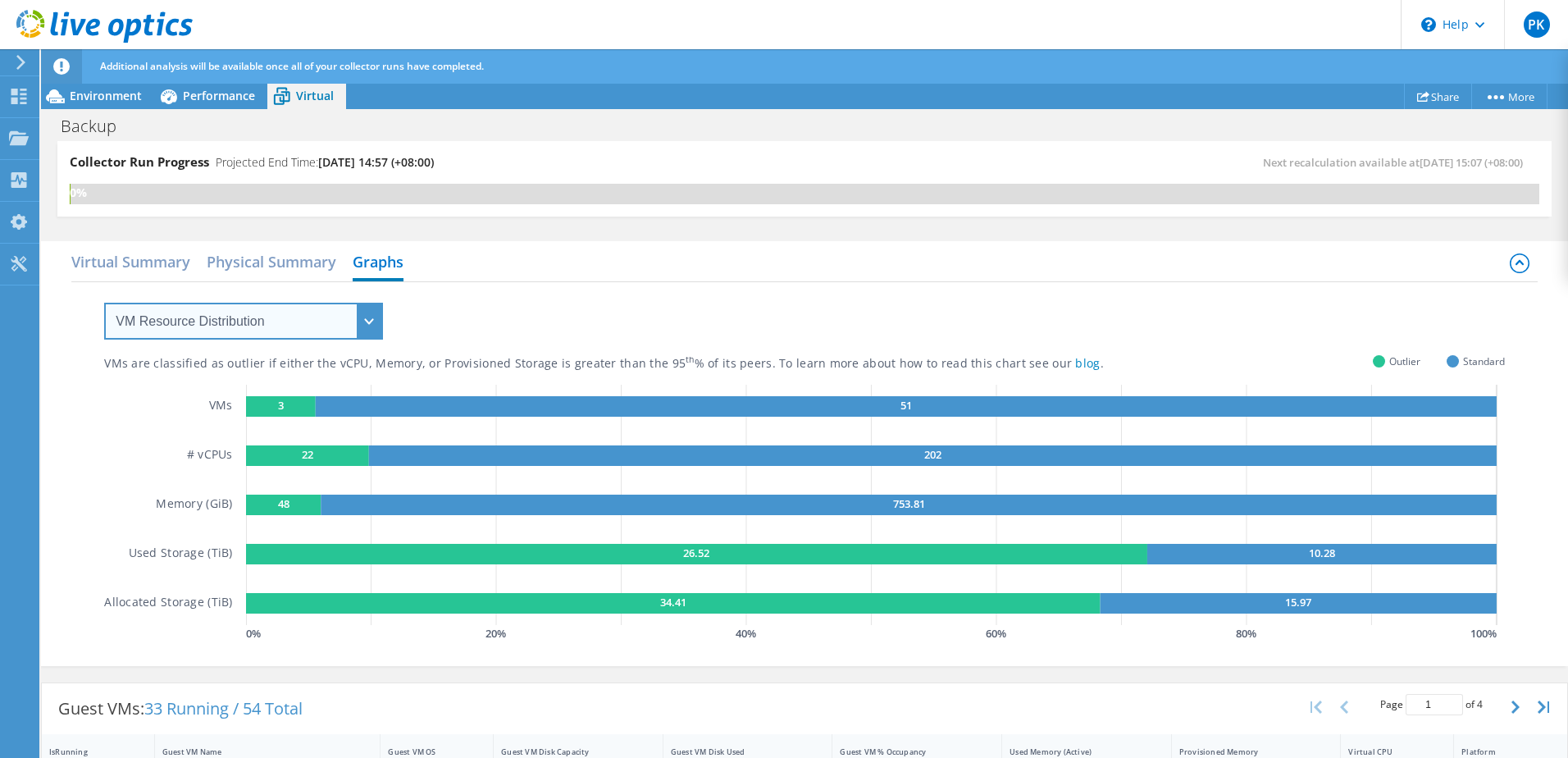
click at [333, 325] on select "VM Resource Distribution Provisioning Contrast Over Provisioning" at bounding box center [244, 321] width 279 height 37
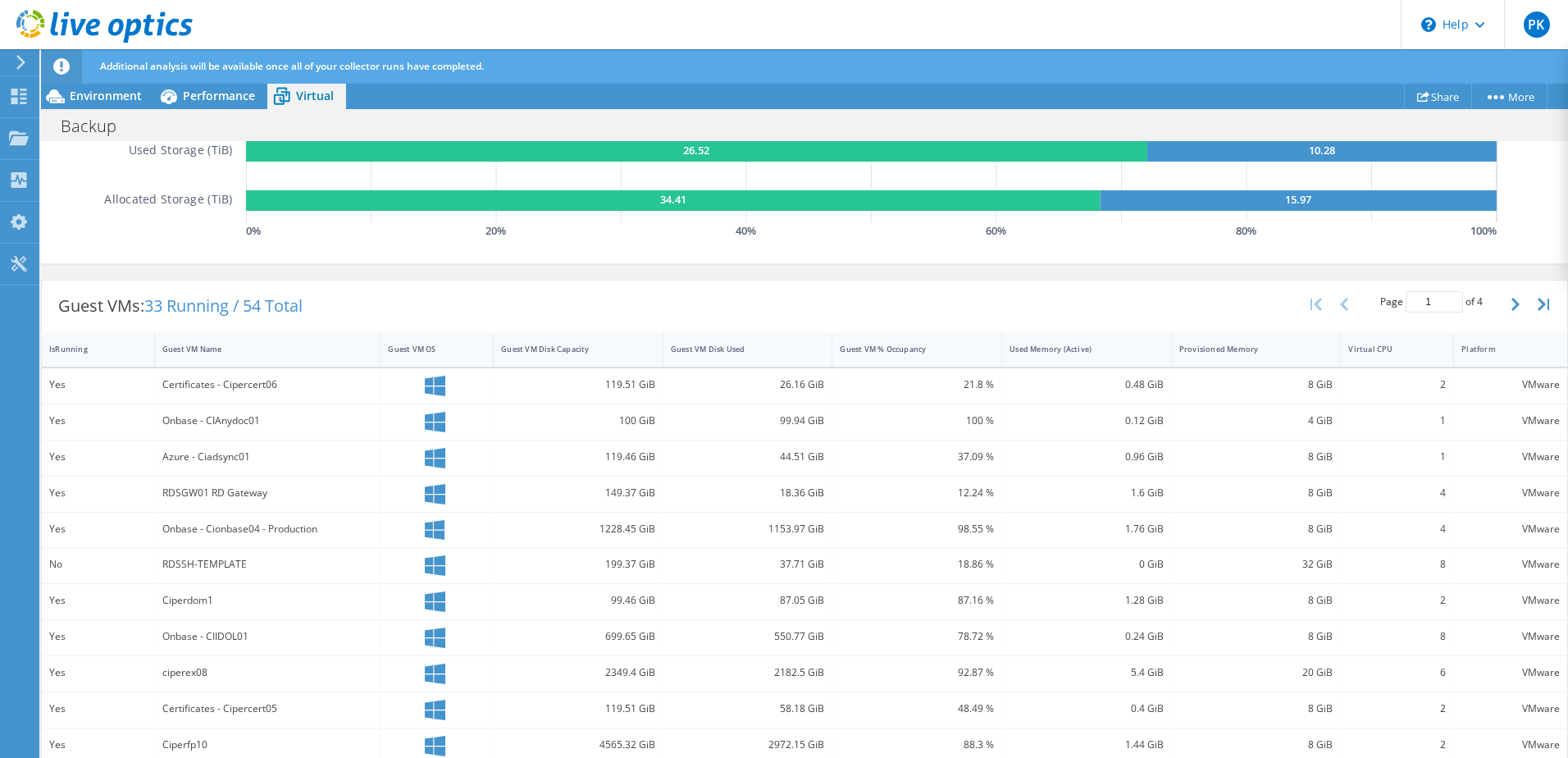
scroll to position [561, 0]
